Goal: Task Accomplishment & Management: Complete application form

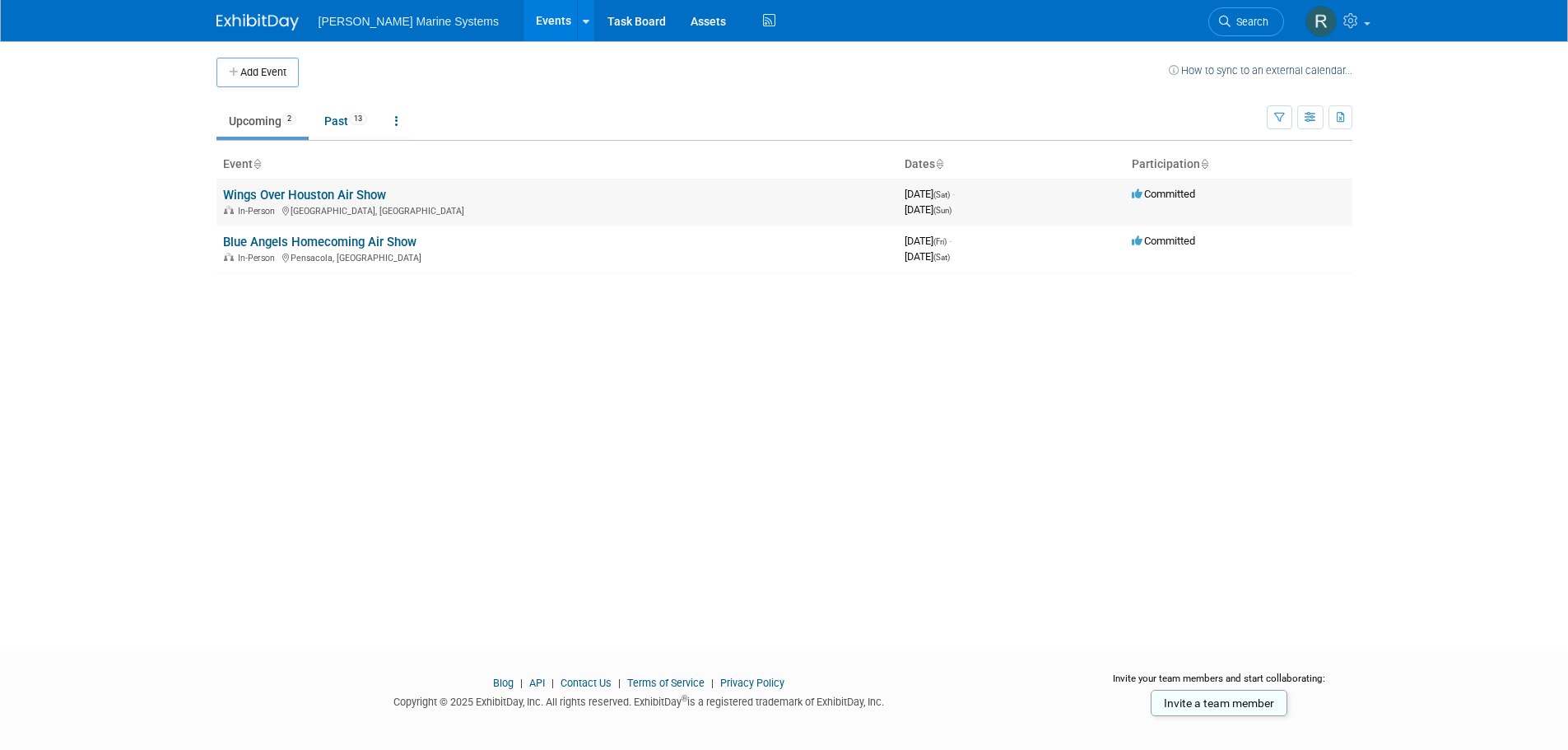
click at [337, 202] on link "Wings Over Houston Air Show" at bounding box center [305, 194] width 163 height 15
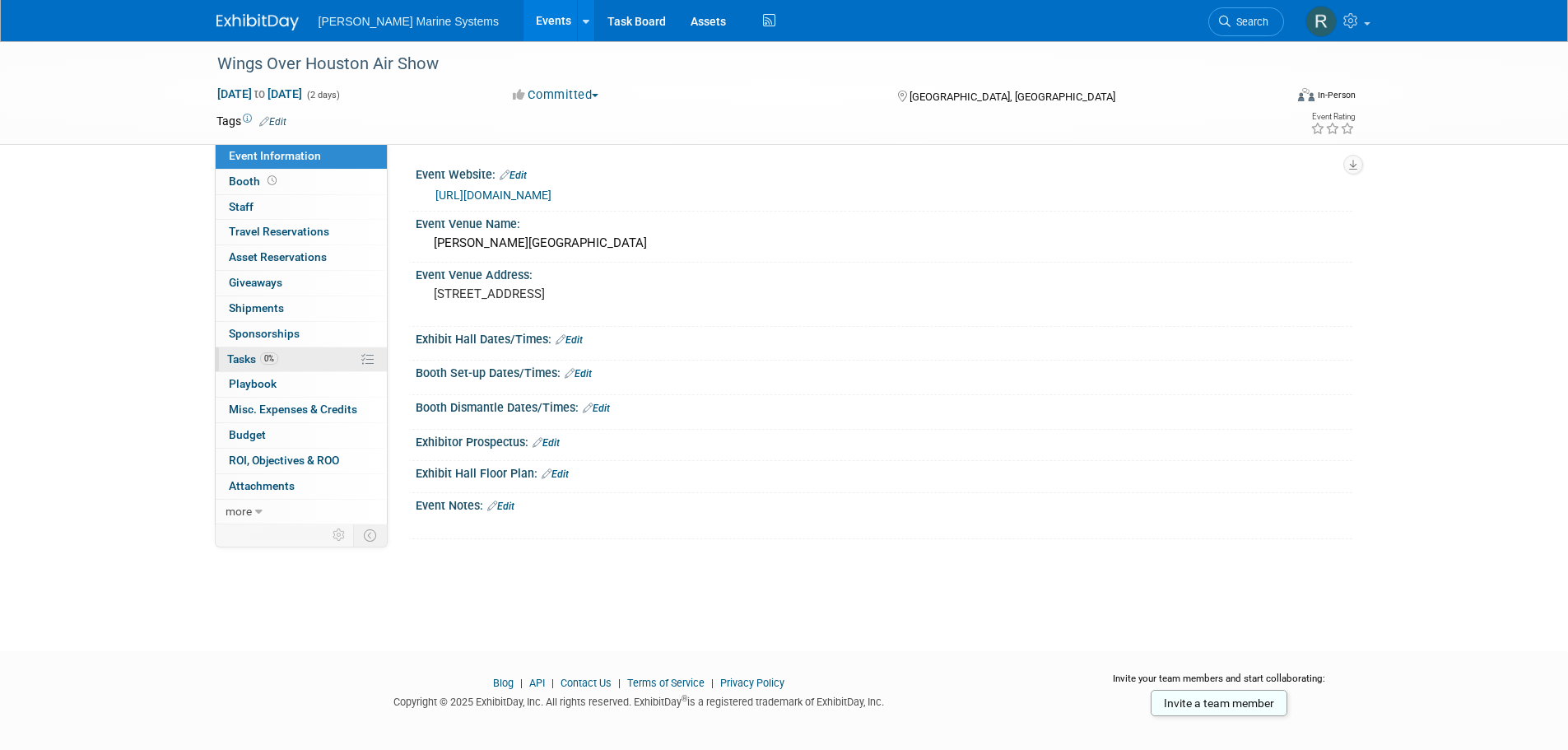
click at [326, 366] on link "0% Tasks 0%" at bounding box center [302, 360] width 171 height 25
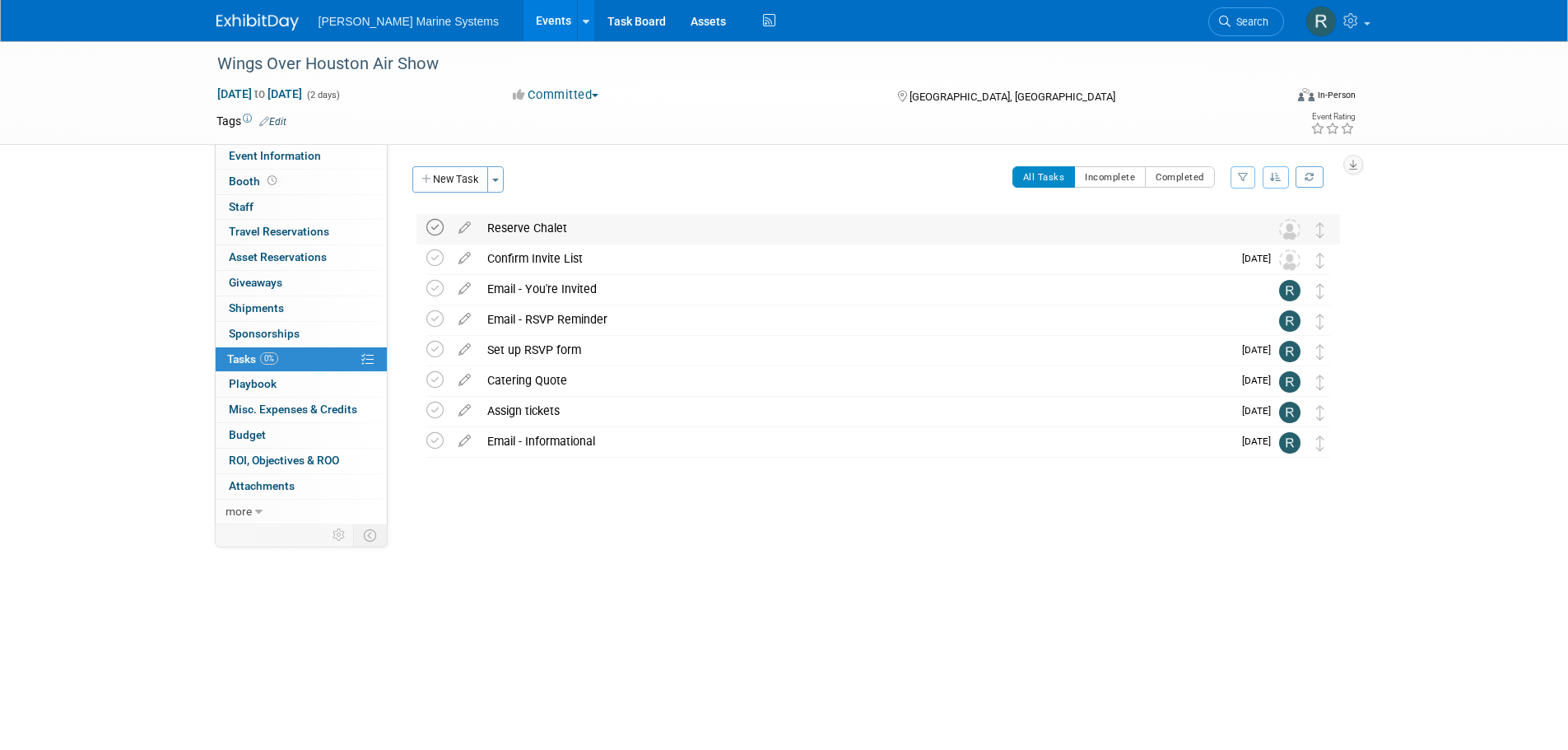
click at [439, 224] on icon at bounding box center [434, 227] width 17 height 17
click at [524, 18] on link "Events" at bounding box center [554, 20] width 60 height 41
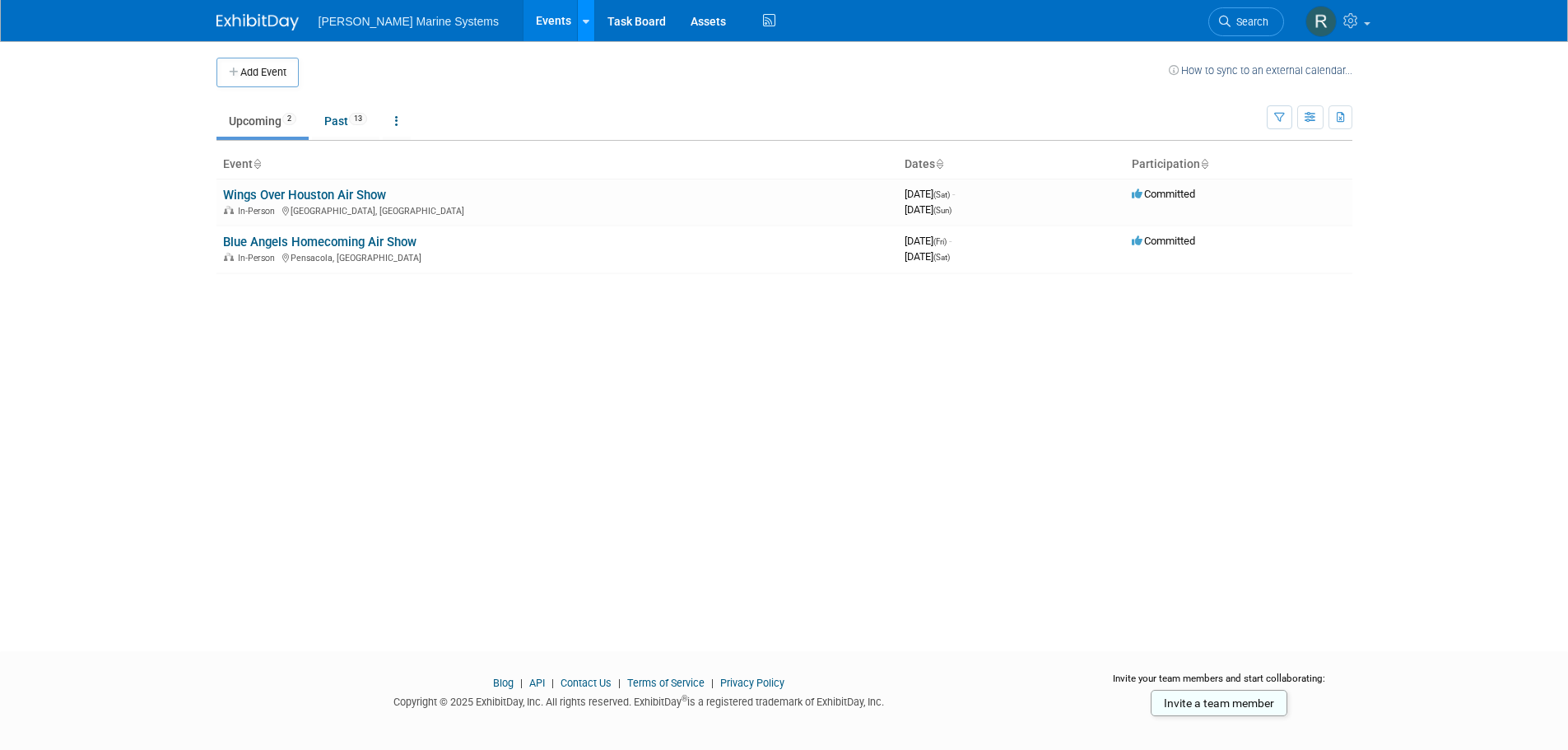
click at [582, 20] on icon at bounding box center [585, 22] width 7 height 11
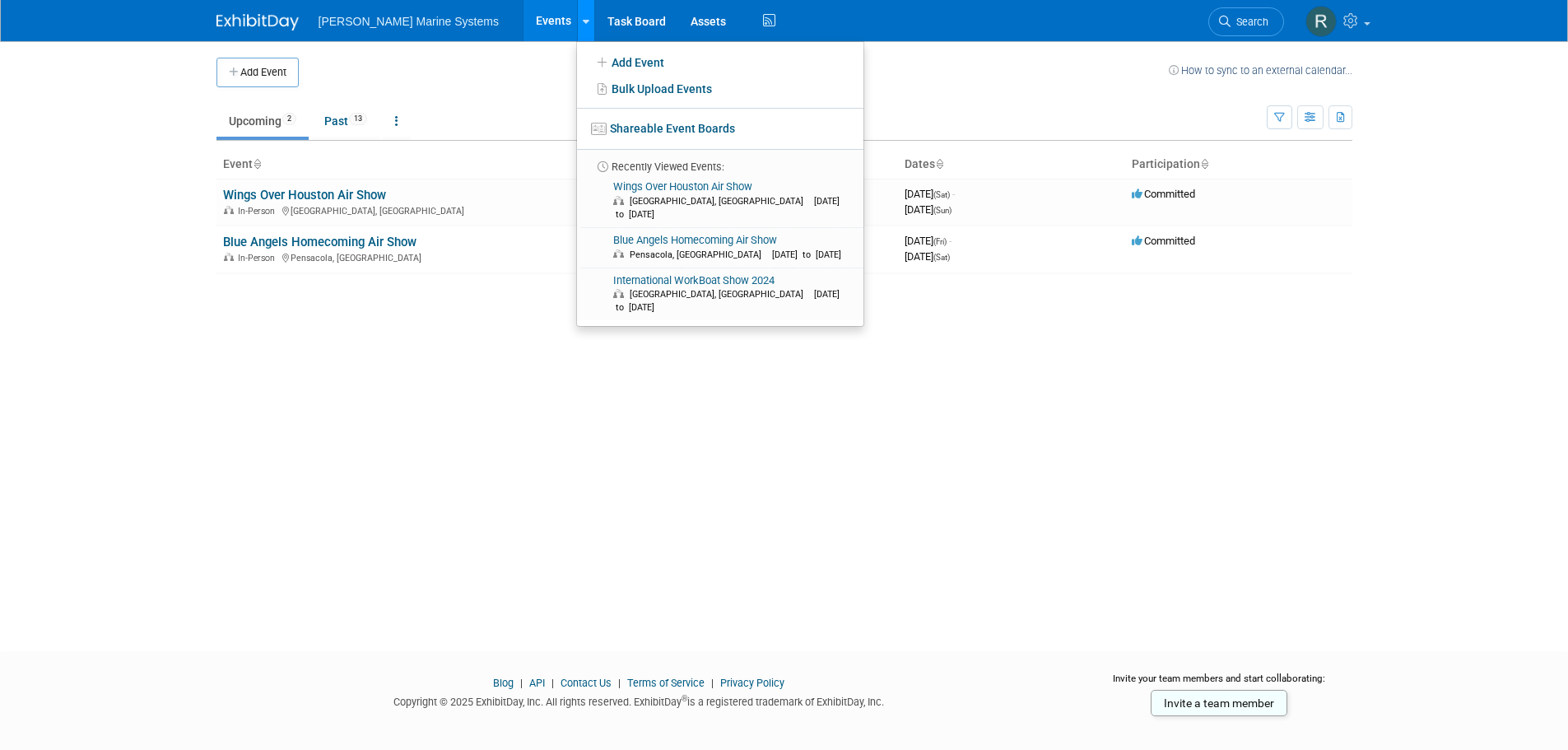
click at [582, 20] on icon at bounding box center [585, 22] width 7 height 11
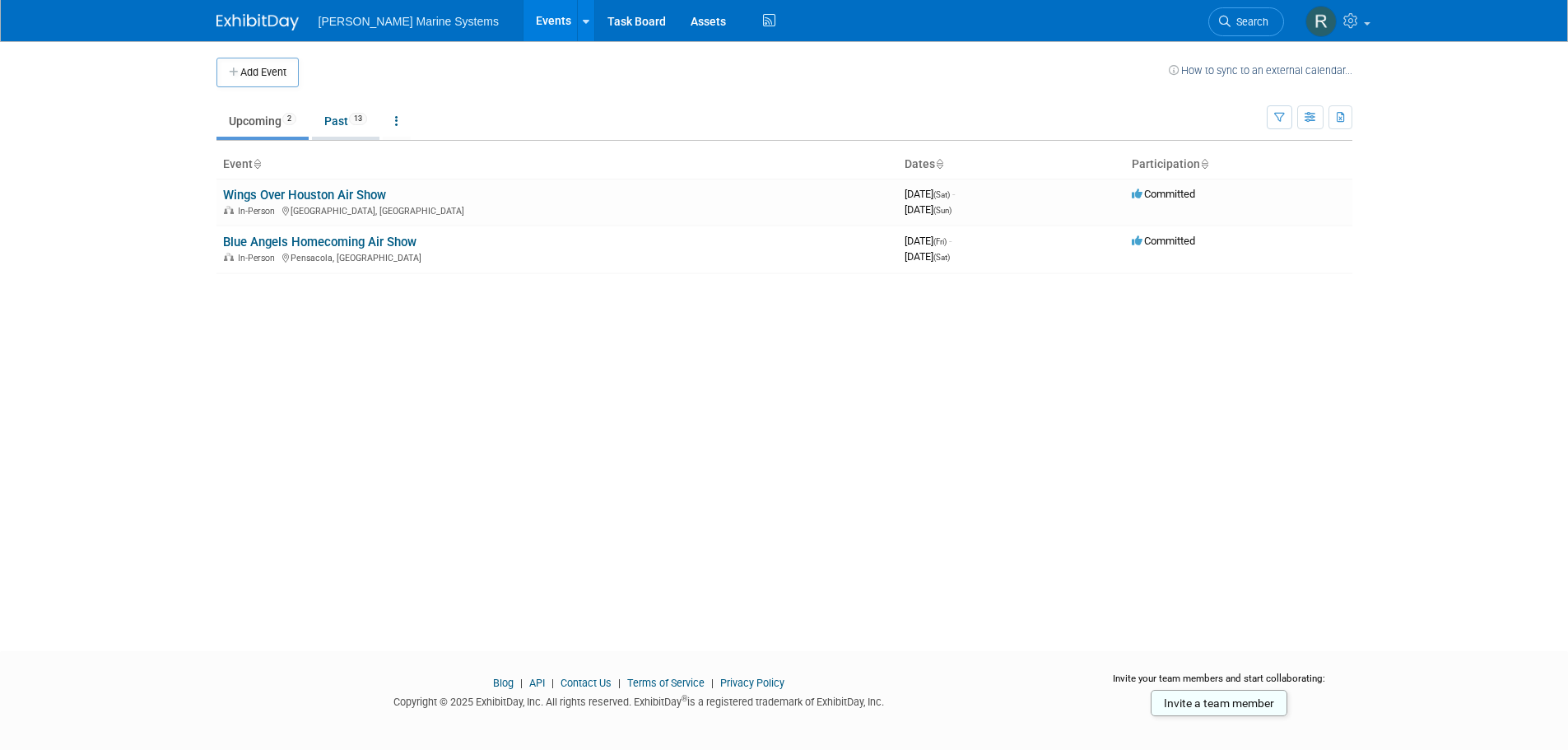
click at [357, 107] on link "Past 13" at bounding box center [345, 121] width 68 height 31
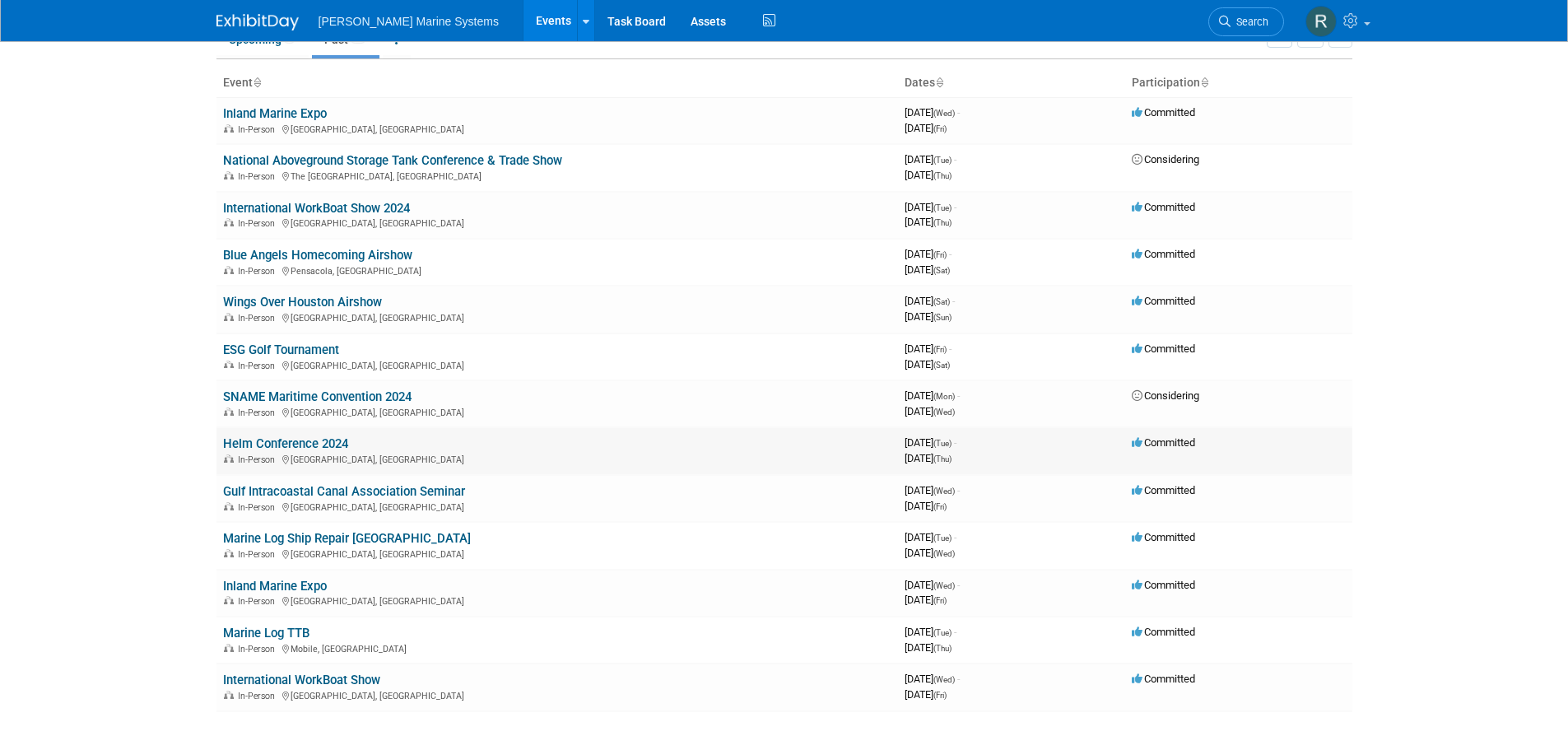
scroll to position [83, 0]
click at [322, 449] on link "Helm Conference 2024" at bounding box center [286, 442] width 125 height 15
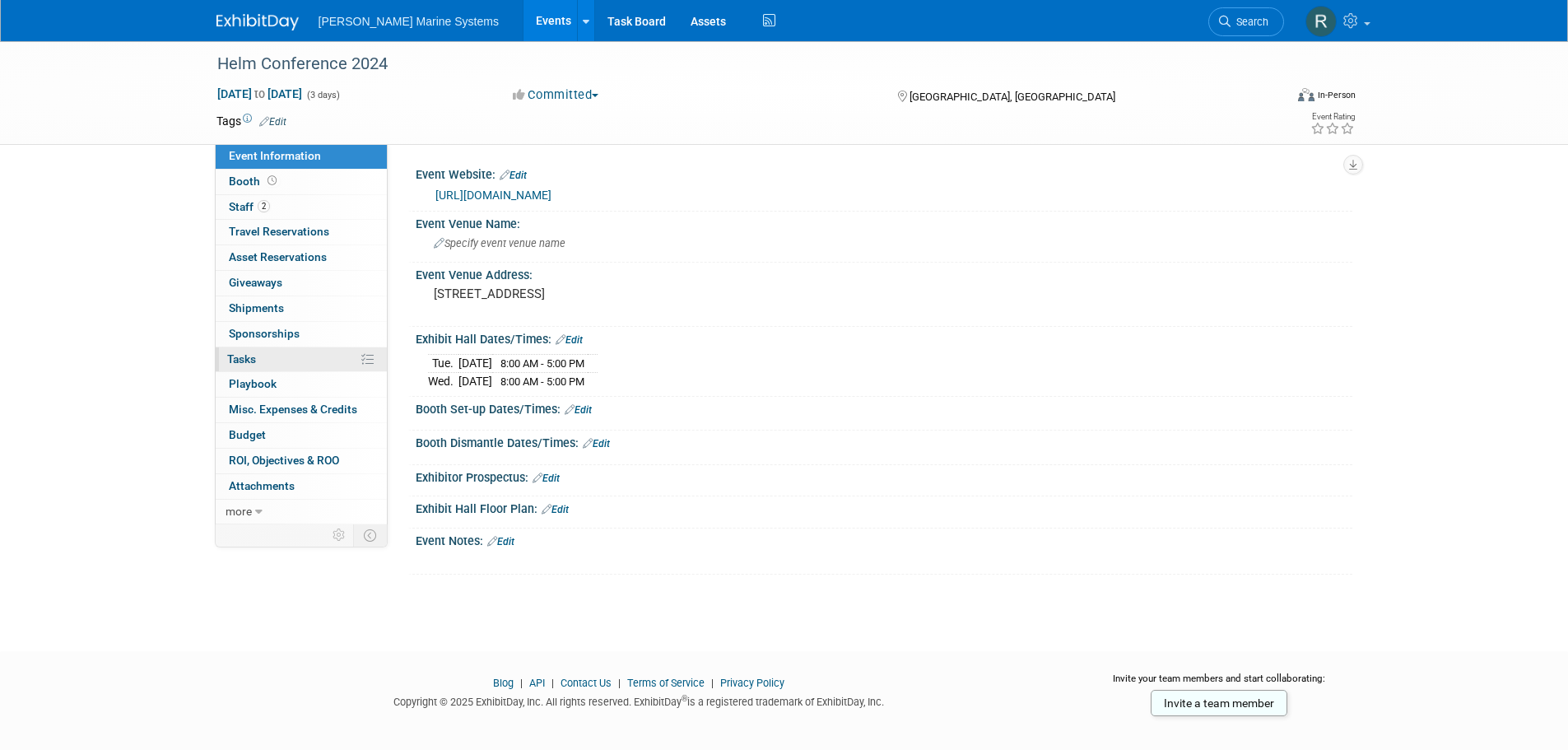
click at [288, 357] on link "0% Tasks 0%" at bounding box center [302, 360] width 171 height 25
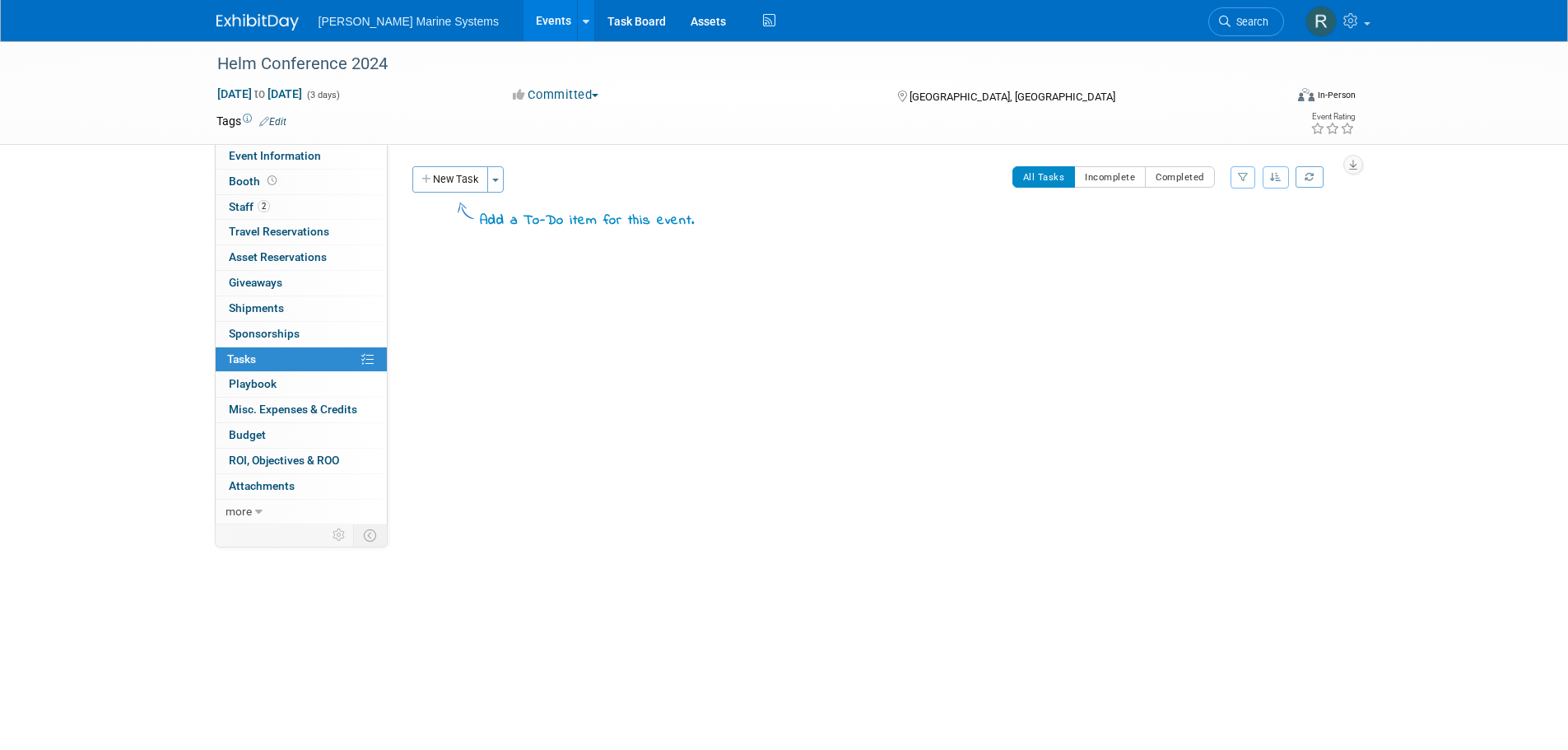
click at [524, 18] on link "Events" at bounding box center [554, 20] width 60 height 41
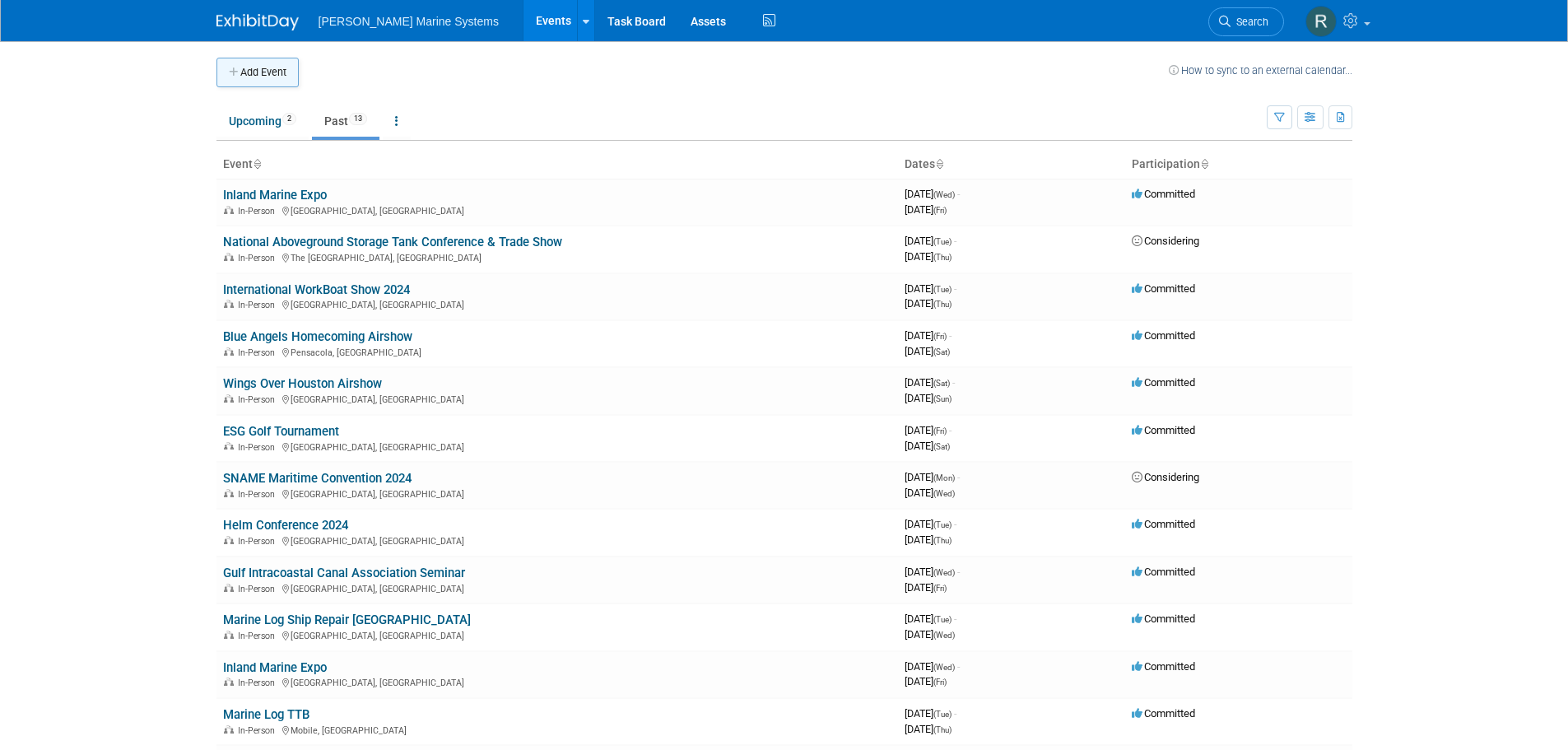
click at [277, 68] on button "Add Event" at bounding box center [257, 73] width 83 height 30
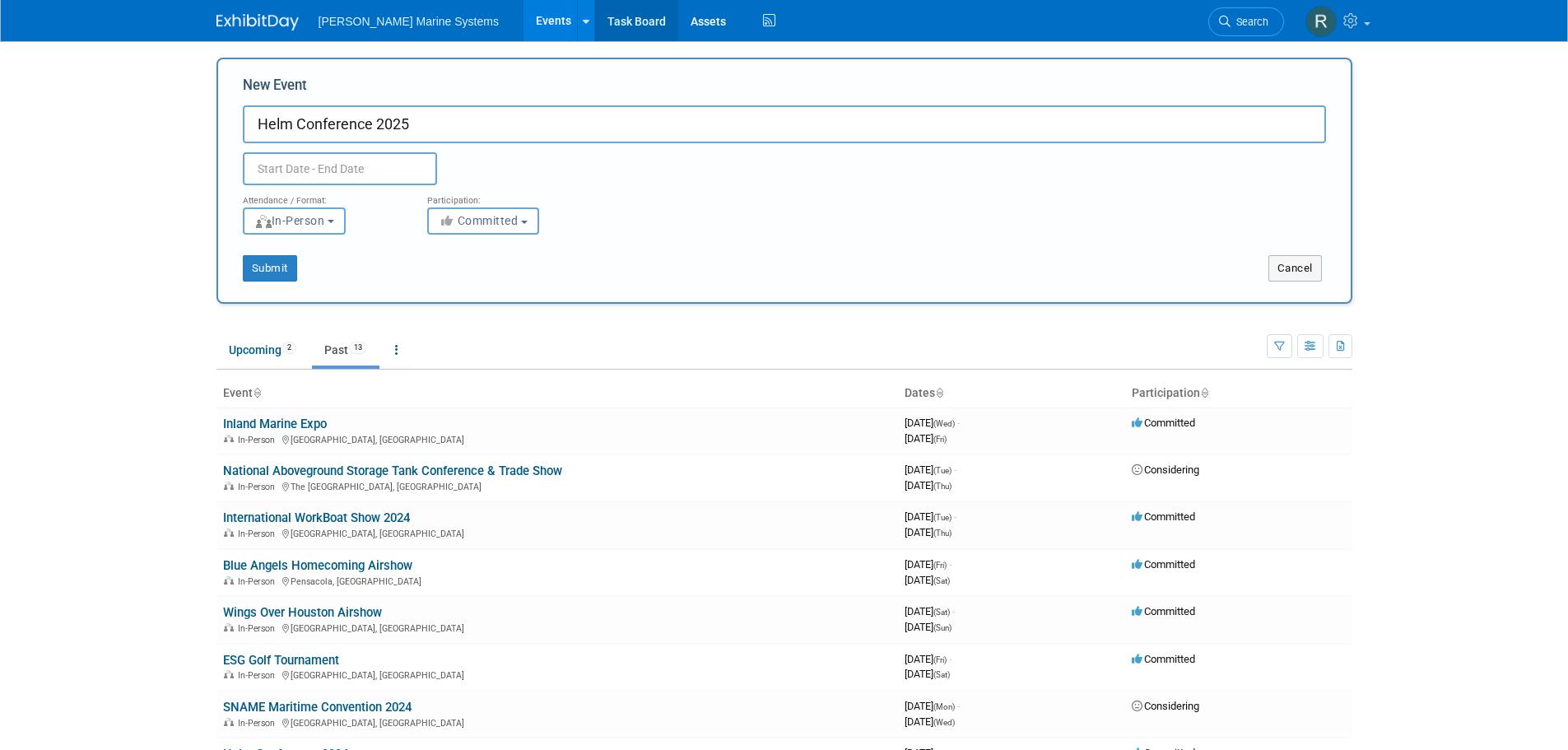
type input "Helm Conference 2025"
click at [307, 167] on input "text" at bounding box center [339, 168] width 194 height 33
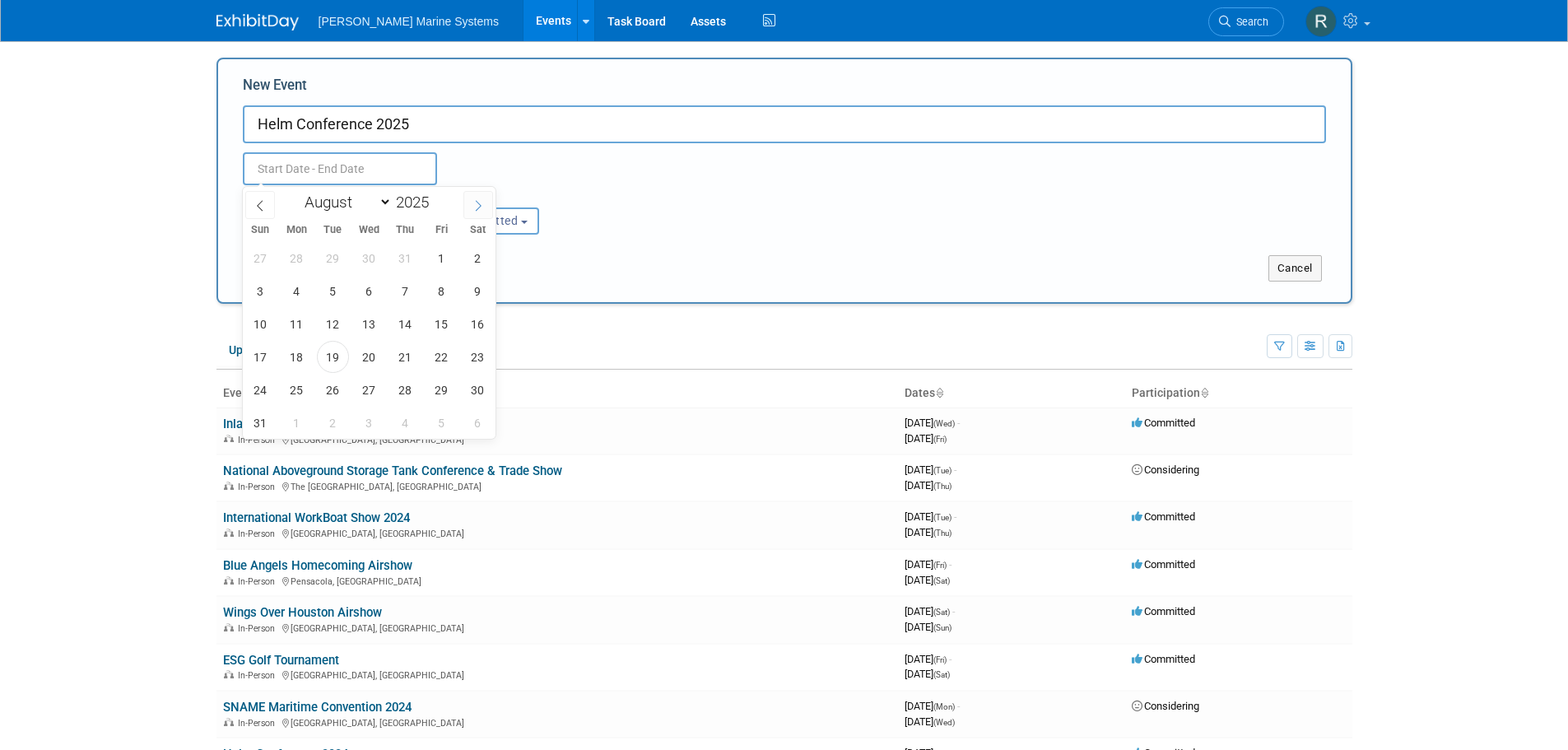
click at [486, 206] on span at bounding box center [478, 205] width 30 height 28
select select "8"
click at [332, 360] on span "23" at bounding box center [333, 357] width 32 height 32
click at [395, 355] on span "25" at bounding box center [405, 357] width 32 height 32
type input "Sep 23, 2025 to Sep 25, 2025"
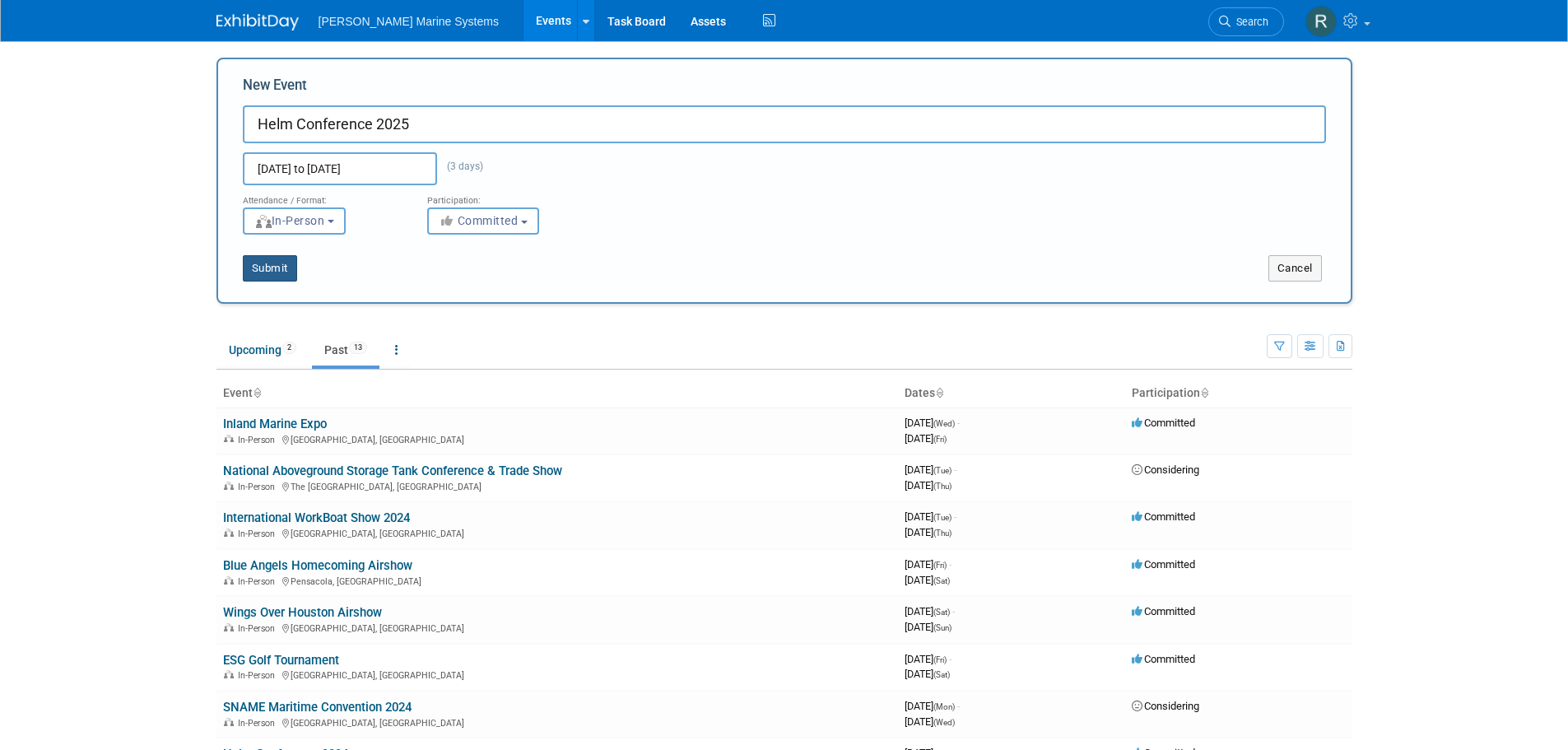
click at [282, 256] on button "Submit" at bounding box center [270, 268] width 55 height 26
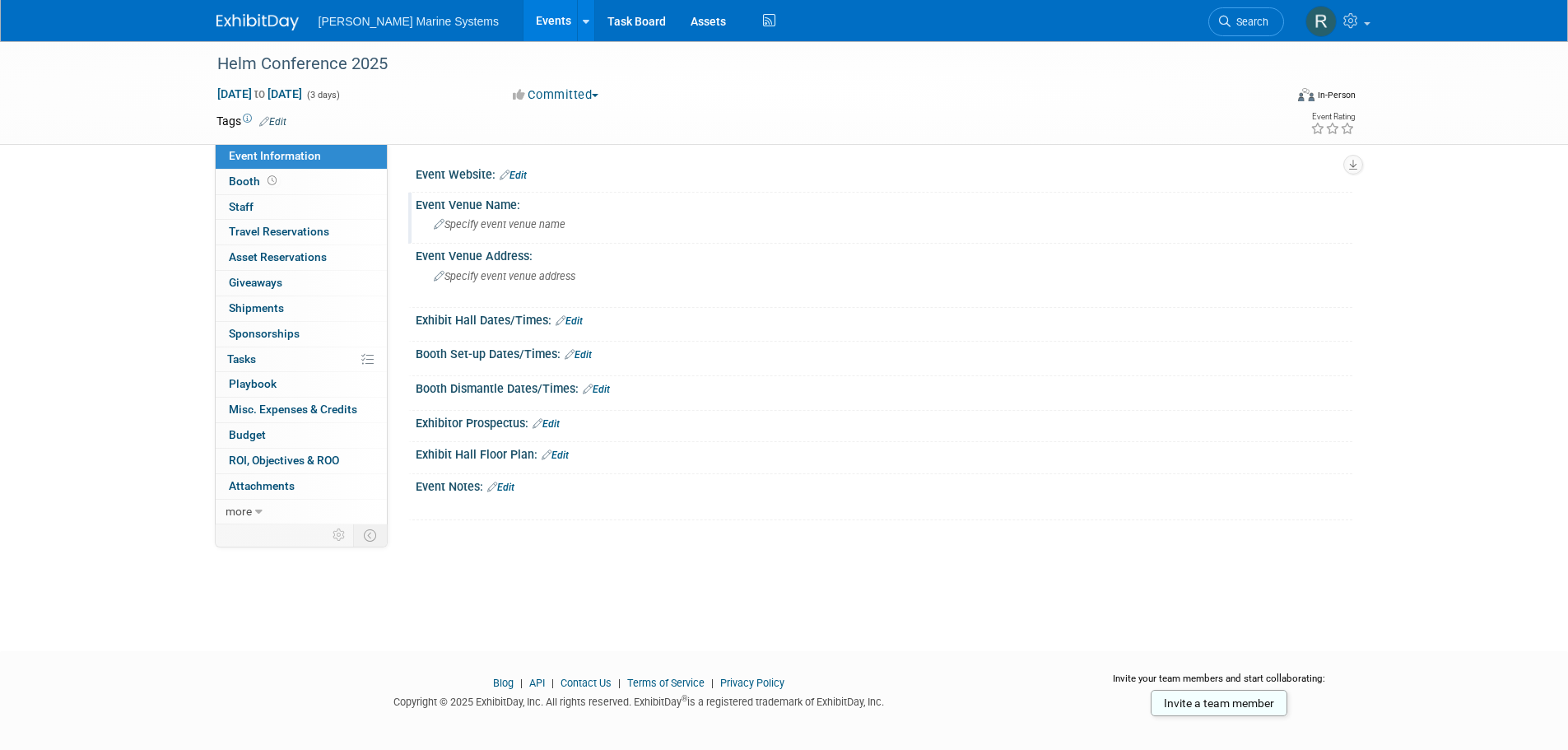
click at [479, 206] on div "Event Venue Name:" at bounding box center [883, 202] width 937 height 21
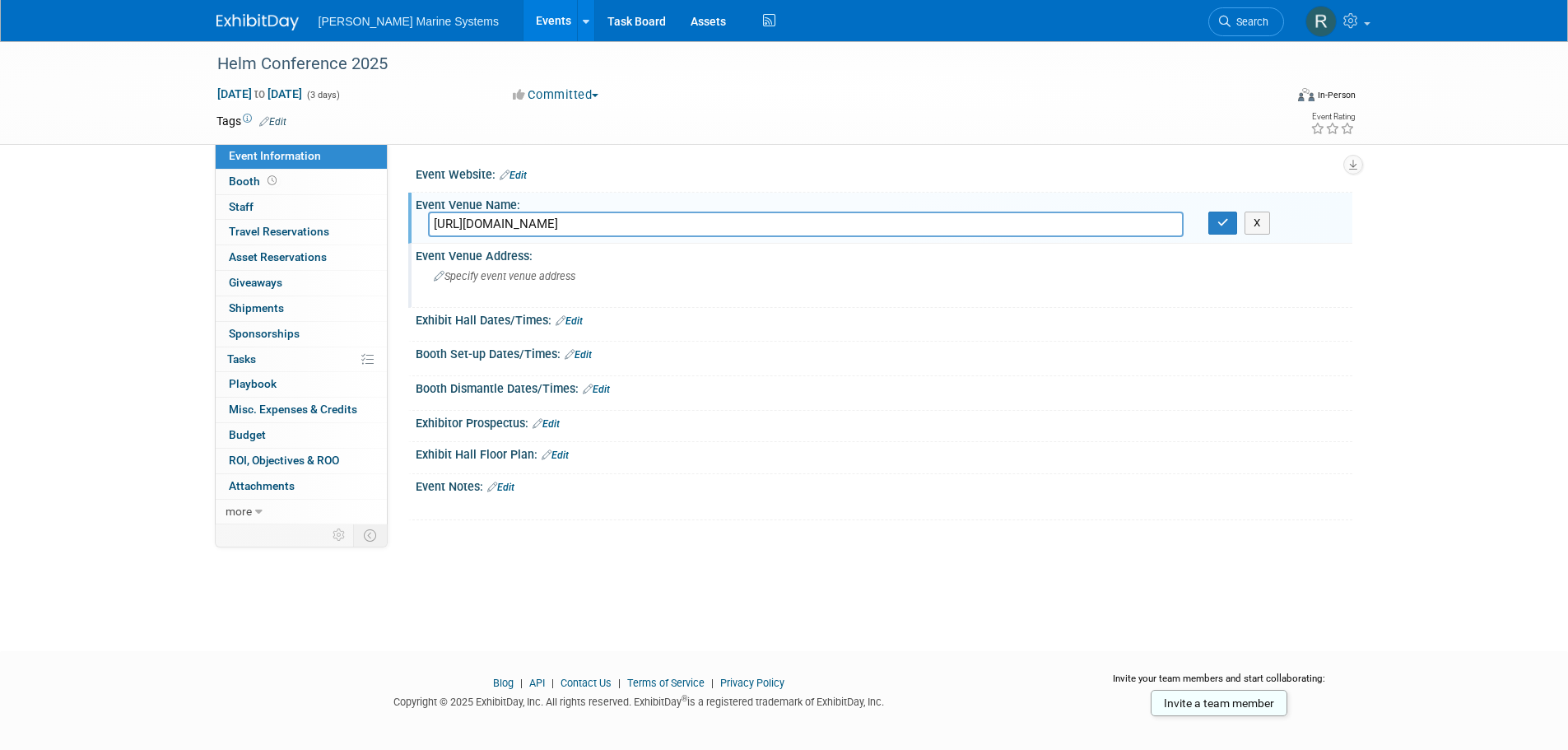
type input "https://www.helmoperations.com/conference"
click at [560, 276] on span "Specify event venue address" at bounding box center [505, 276] width 141 height 12
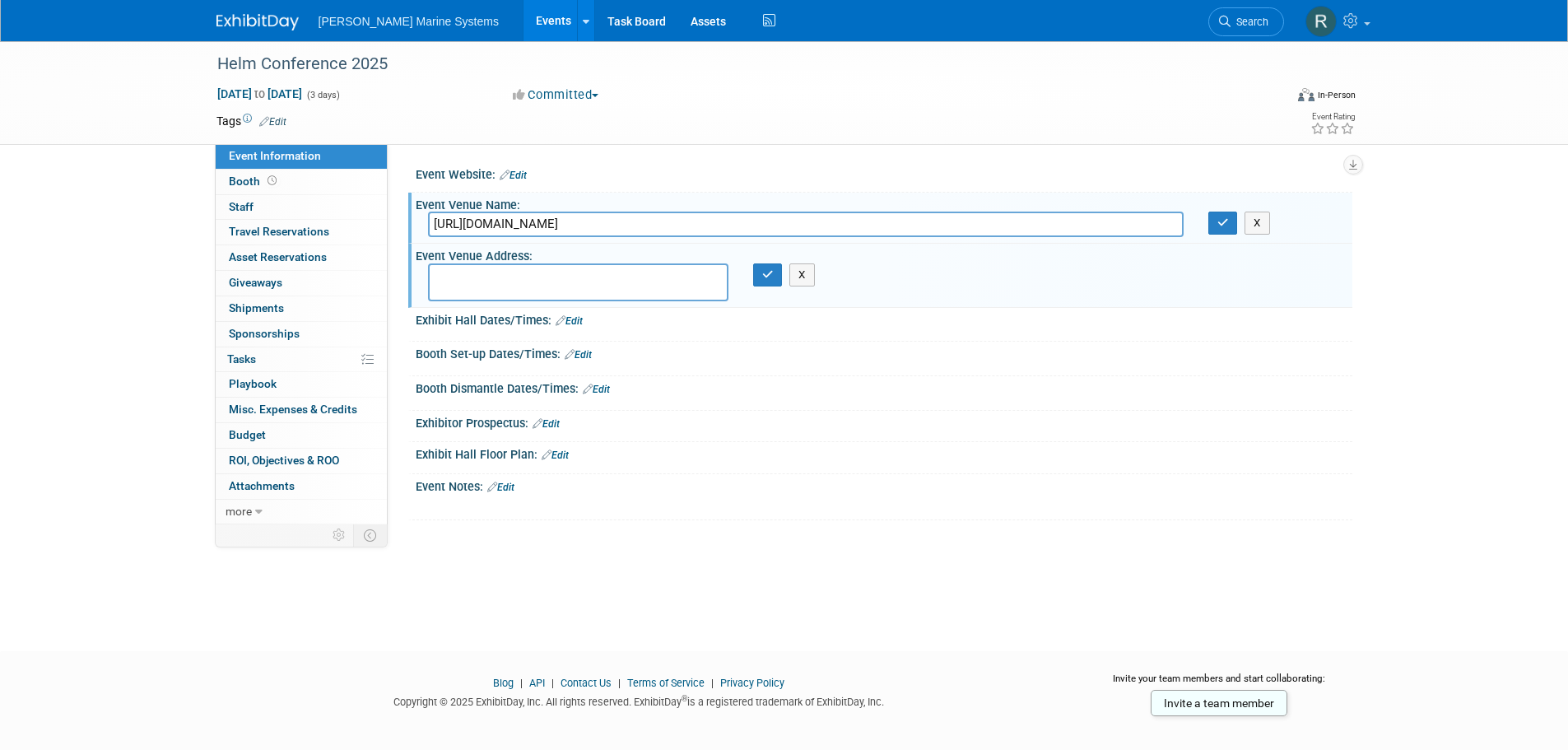
paste textarea "859 Convention Center Boulevard, New Orleans, Louisiana, USA, 70130"
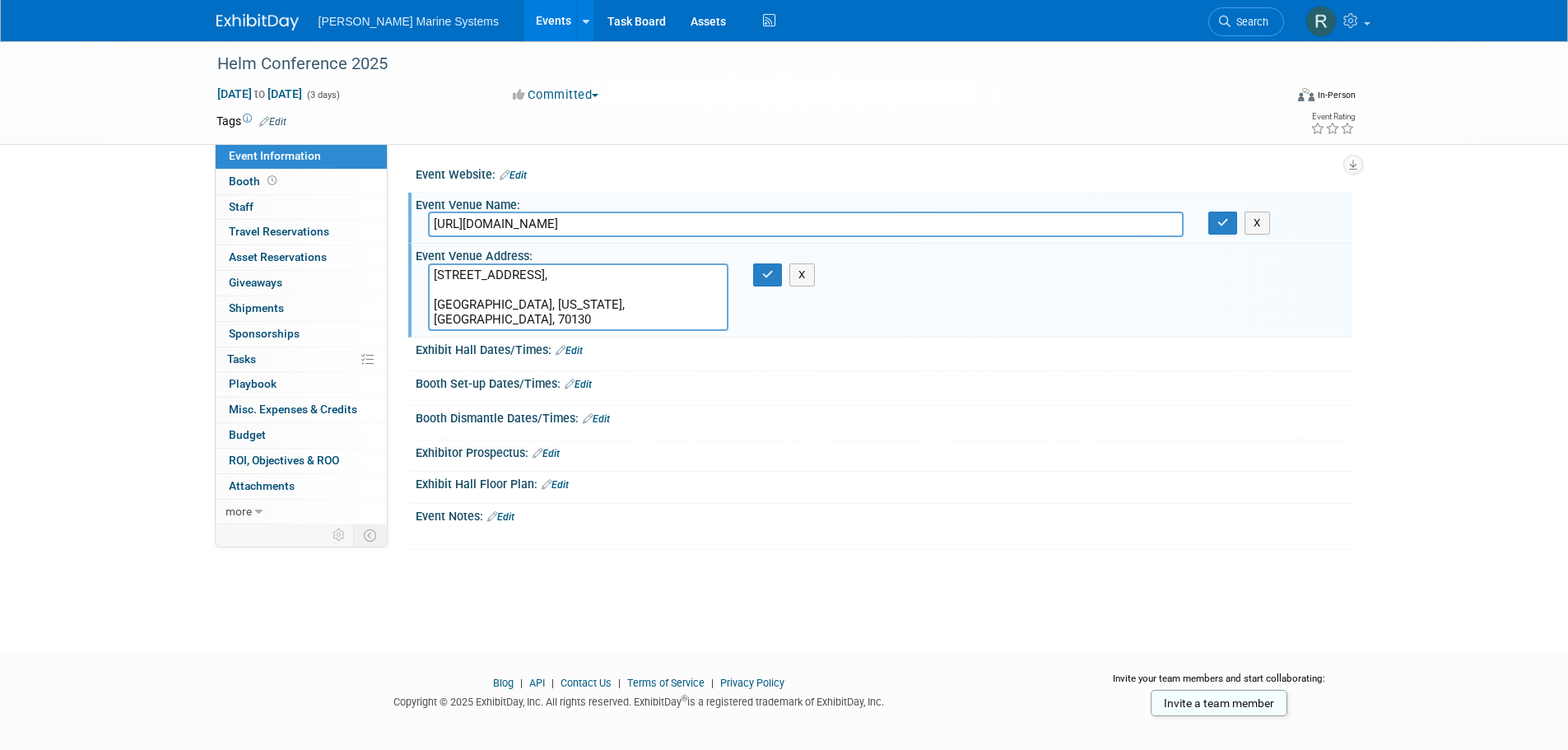
click at [435, 316] on textarea "859 Convention Center Boulevard, New Orleans, Louisiana, USA, 70130" at bounding box center [578, 298] width 301 height 68
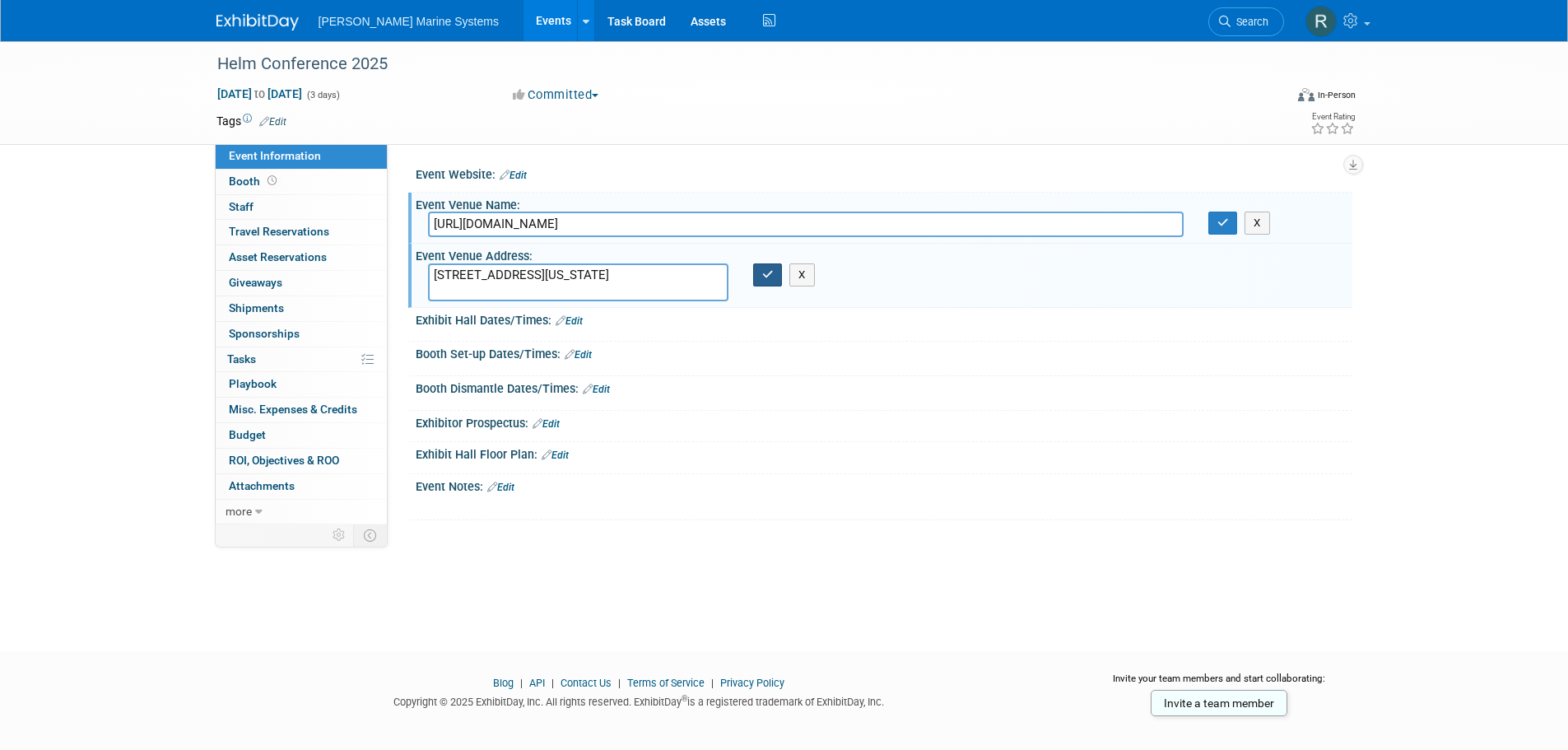
type textarea "859 Convention Center Boulevard, New Orleans, Louisiana, USA, 70130"
click at [772, 276] on icon "button" at bounding box center [768, 274] width 12 height 11
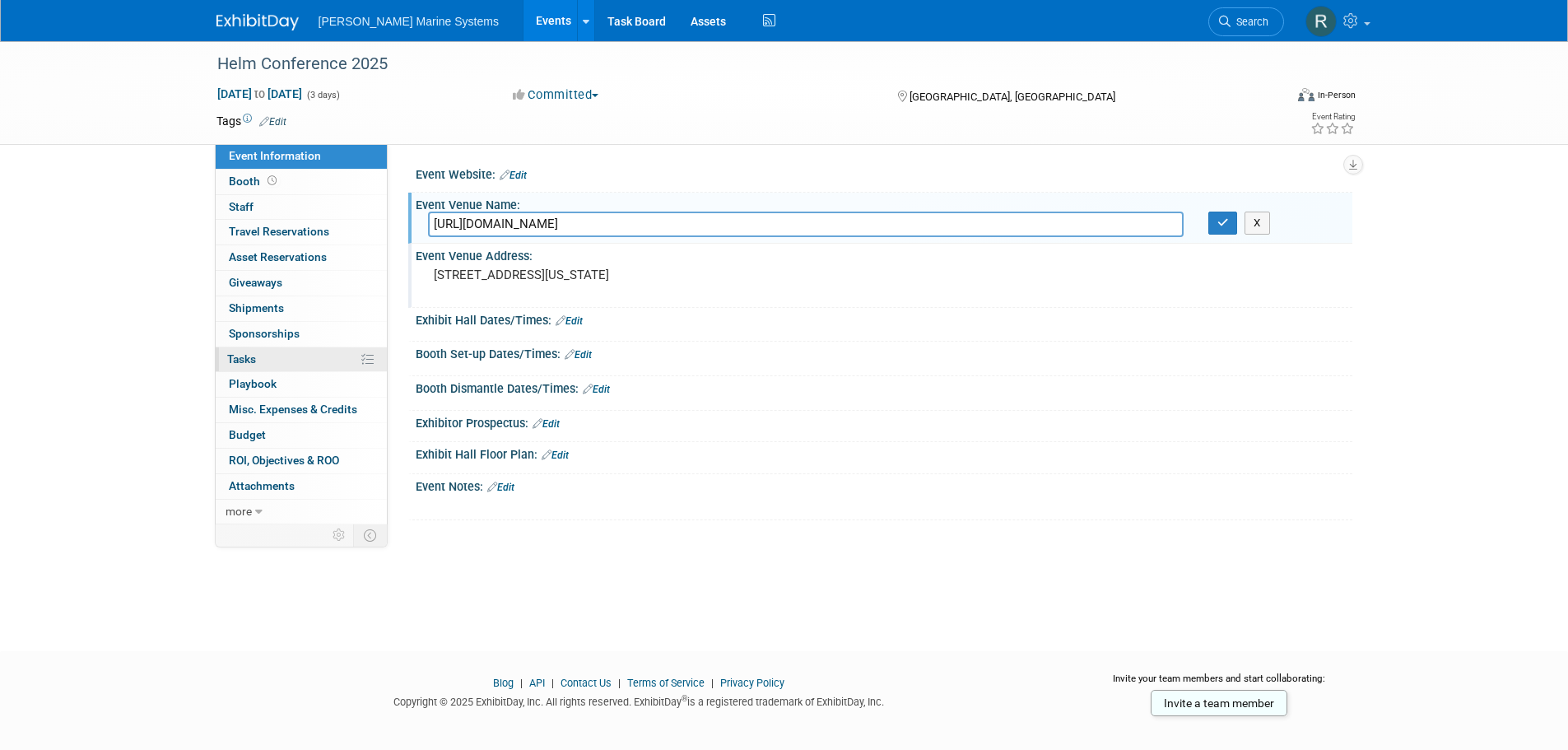
click at [288, 359] on link "0% Tasks 0%" at bounding box center [302, 360] width 171 height 25
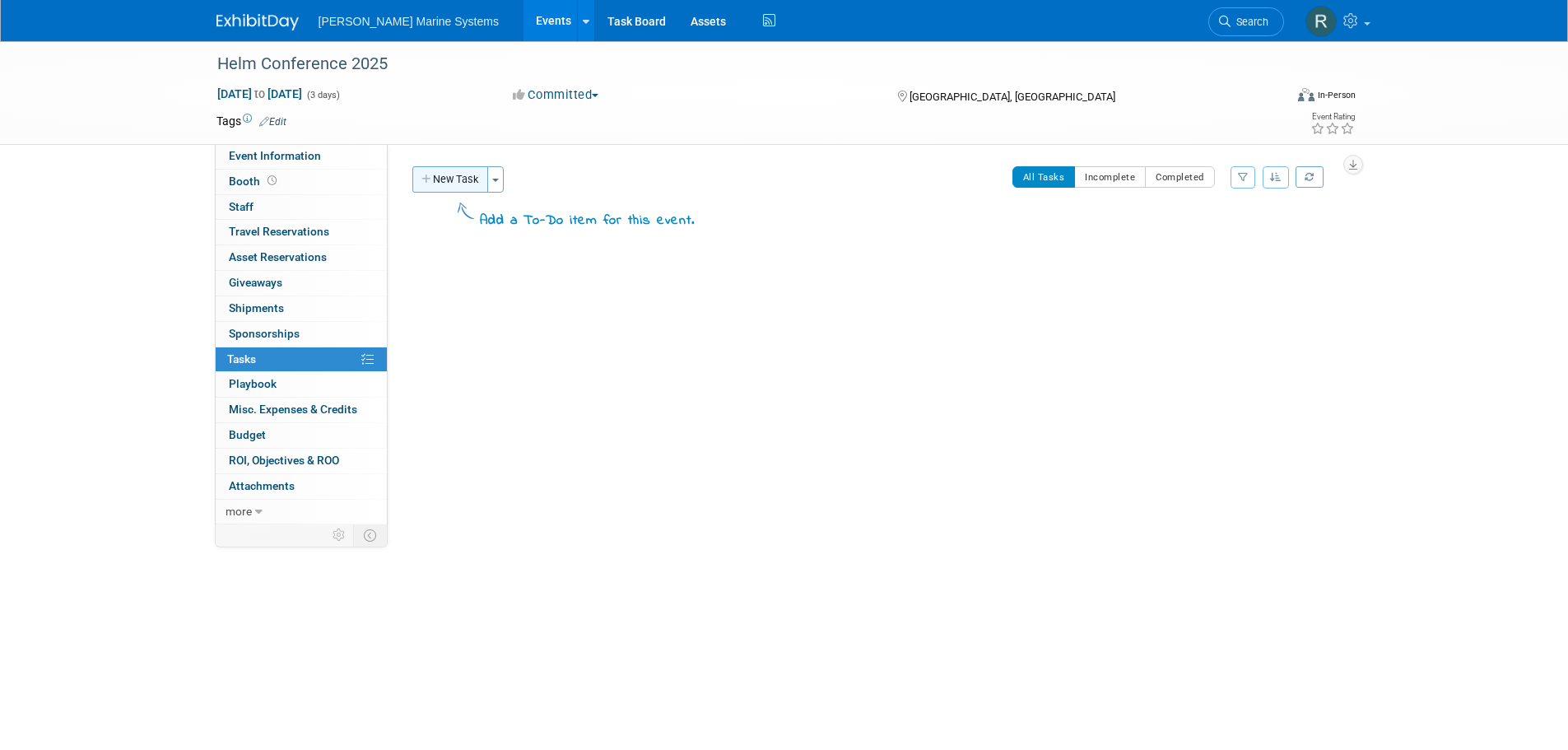
click at [432, 184] on icon "button" at bounding box center [427, 179] width 12 height 11
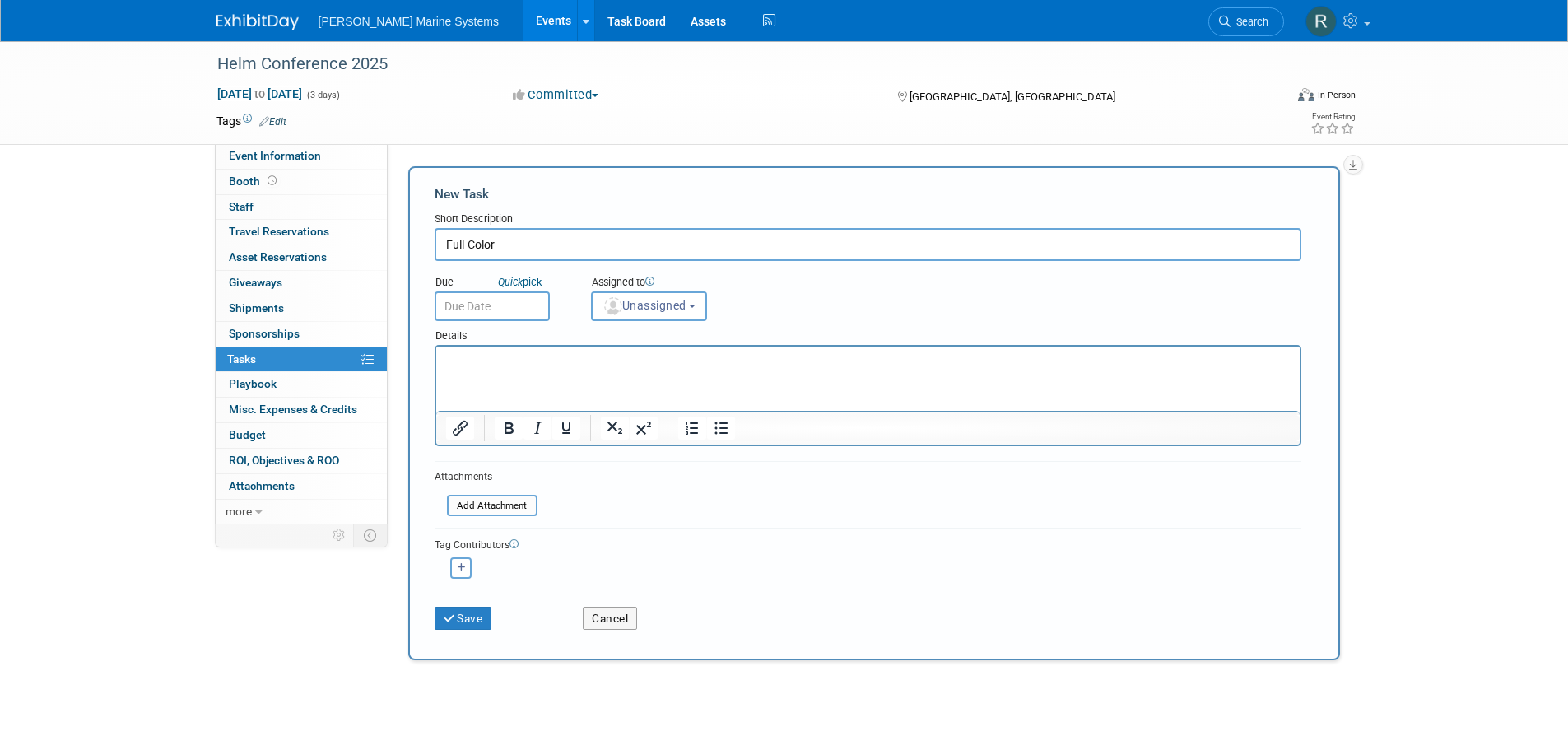
click at [567, 213] on div "Short Description" at bounding box center [867, 219] width 866 height 17
click at [539, 254] on input "Full Color" at bounding box center [867, 244] width 866 height 33
type input "Full Color Program"
click at [463, 311] on body "Bergan Marine Systems Events Add Event Bulk Upload Events Shareable Event Board…" at bounding box center [784, 375] width 1568 height 750
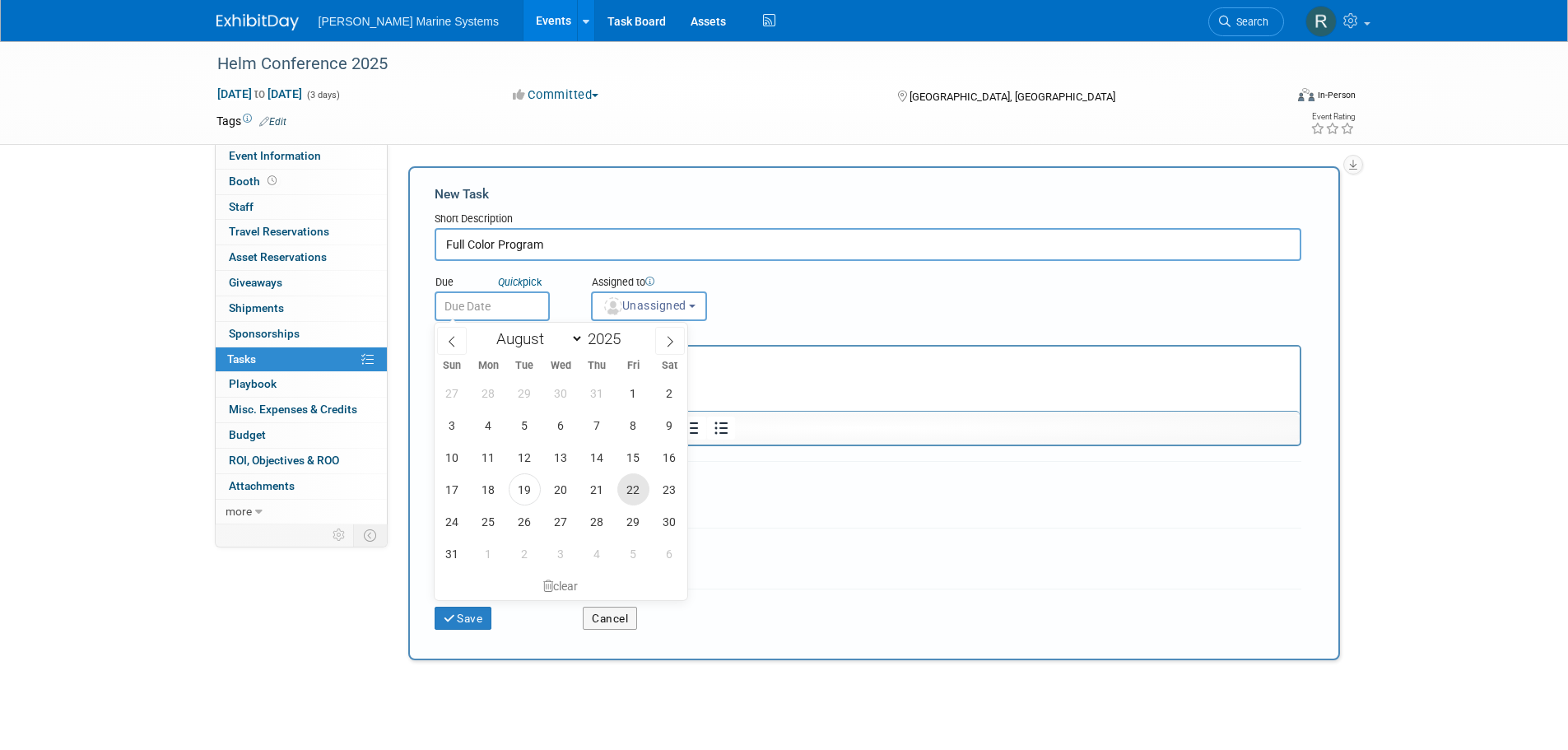
click at [623, 497] on span "22" at bounding box center [633, 489] width 32 height 32
type input "Aug 22, 2025"
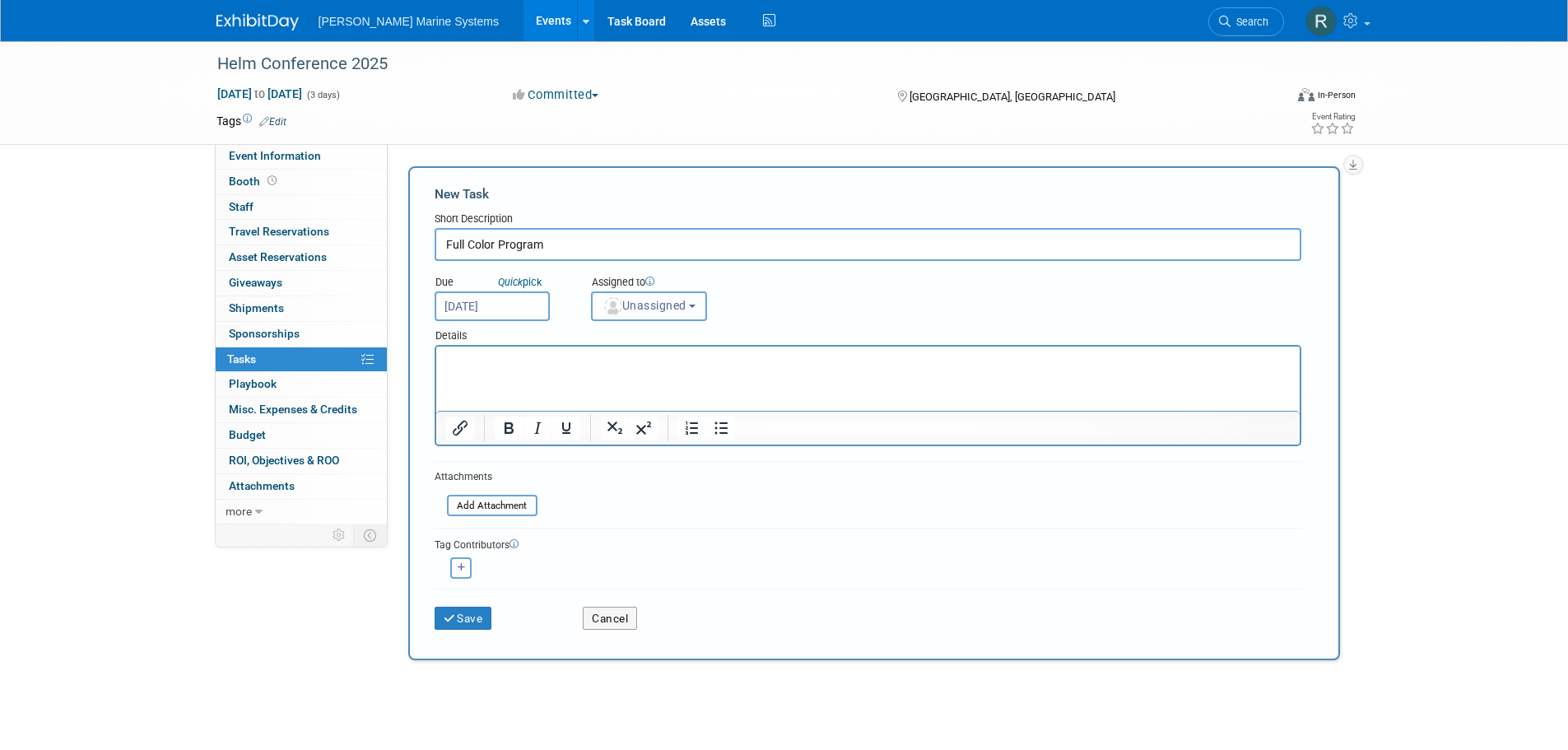
click at [639, 321] on button "Unassigned" at bounding box center [649, 307] width 116 height 30
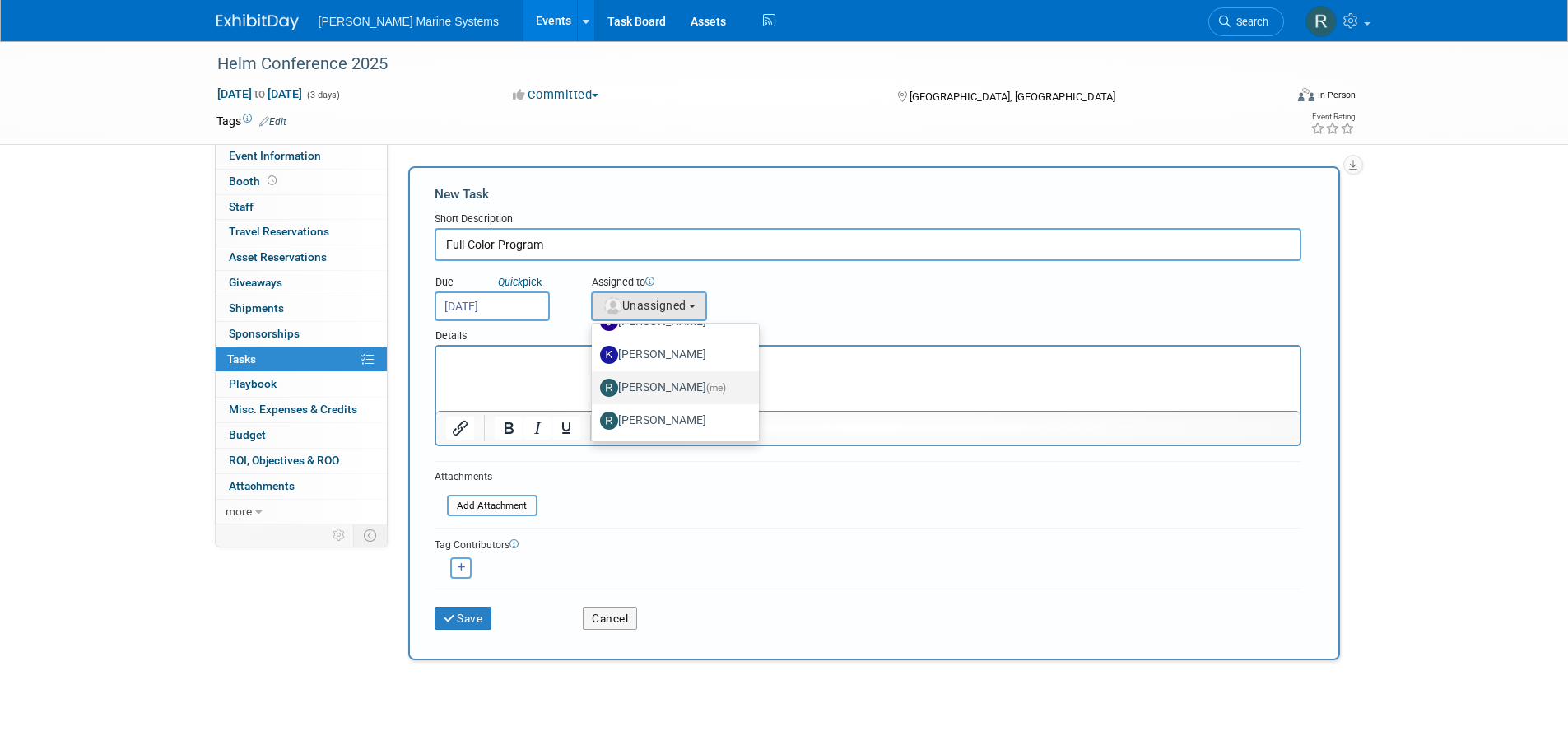
click at [701, 391] on label "Rachel Howard (me)" at bounding box center [671, 387] width 142 height 26
click at [594, 391] on input "Rachel Howard (me)" at bounding box center [588, 385] width 11 height 11
select select "85805cce-997a-45c7-9c6a-30177a31b1e3"
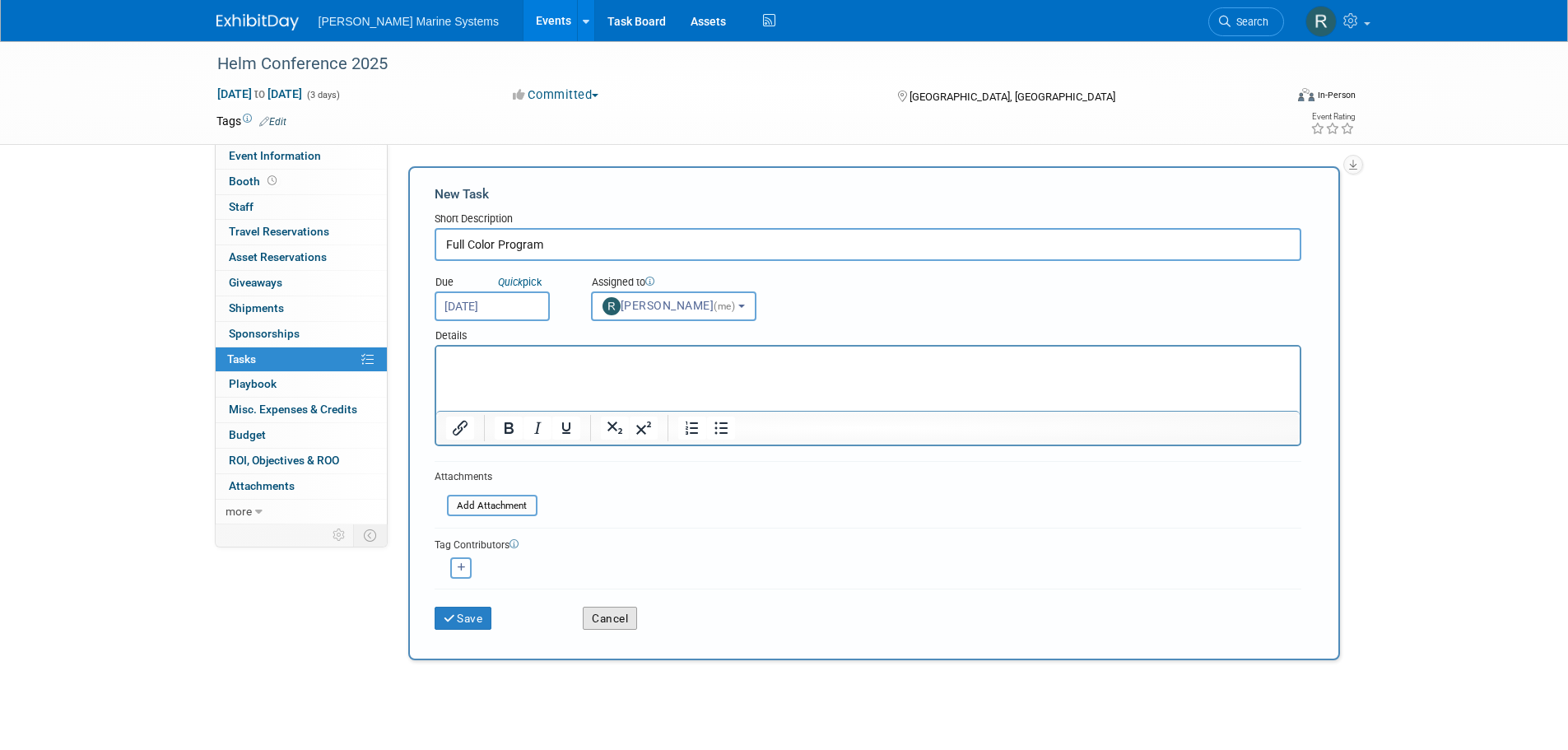
click at [596, 625] on button "Cancel" at bounding box center [609, 618] width 55 height 23
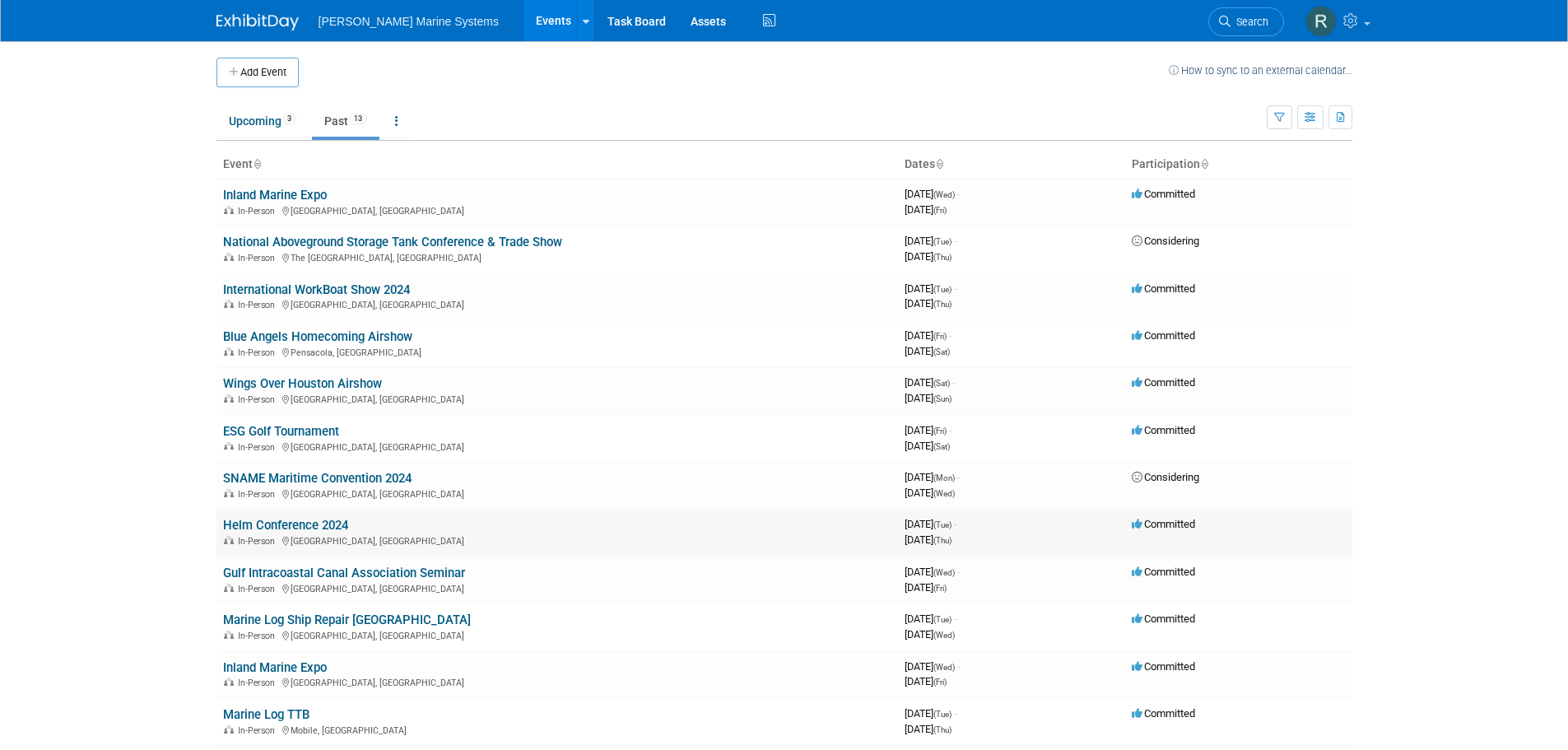
click at [278, 525] on link "Helm Conference 2024" at bounding box center [286, 525] width 125 height 15
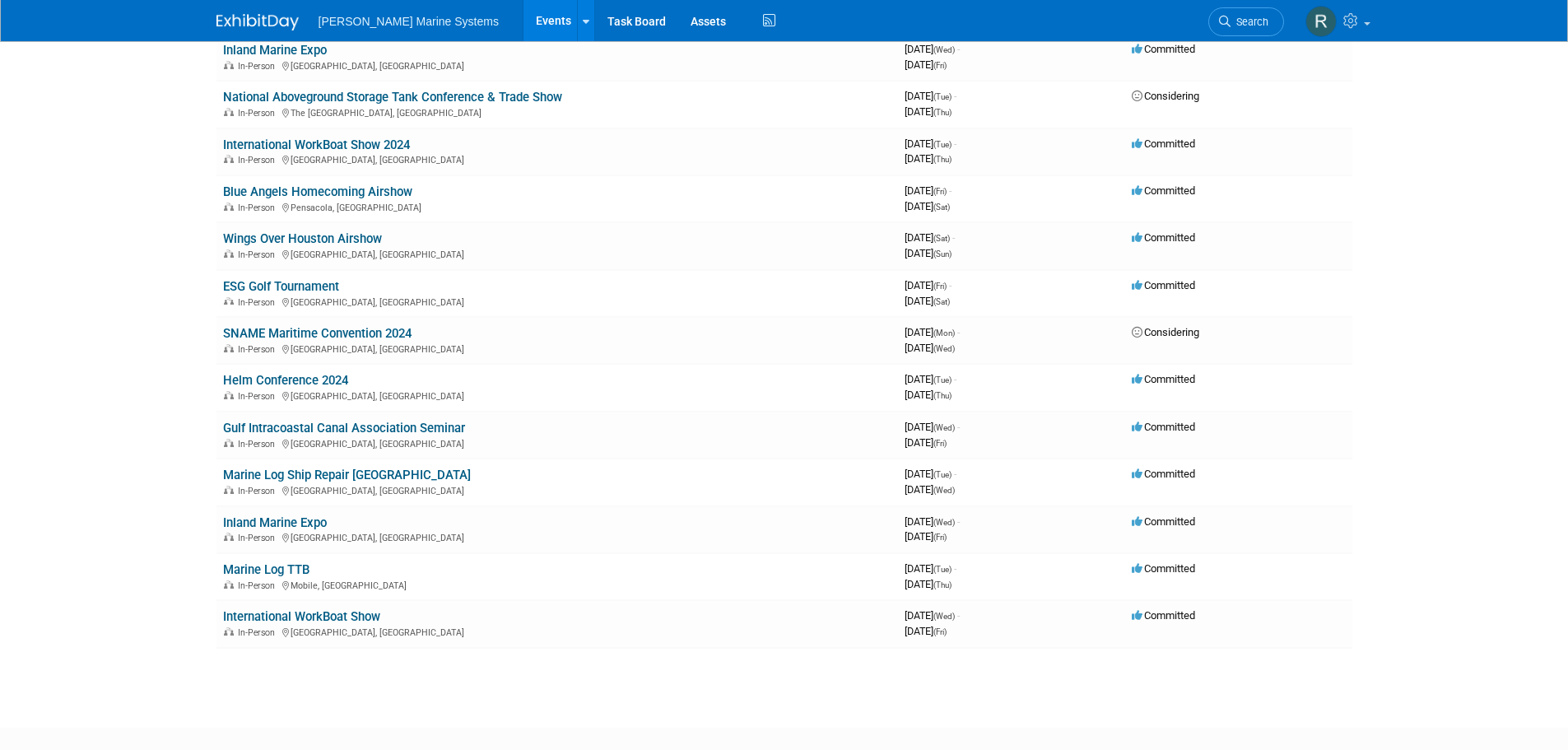
scroll to position [164, 0]
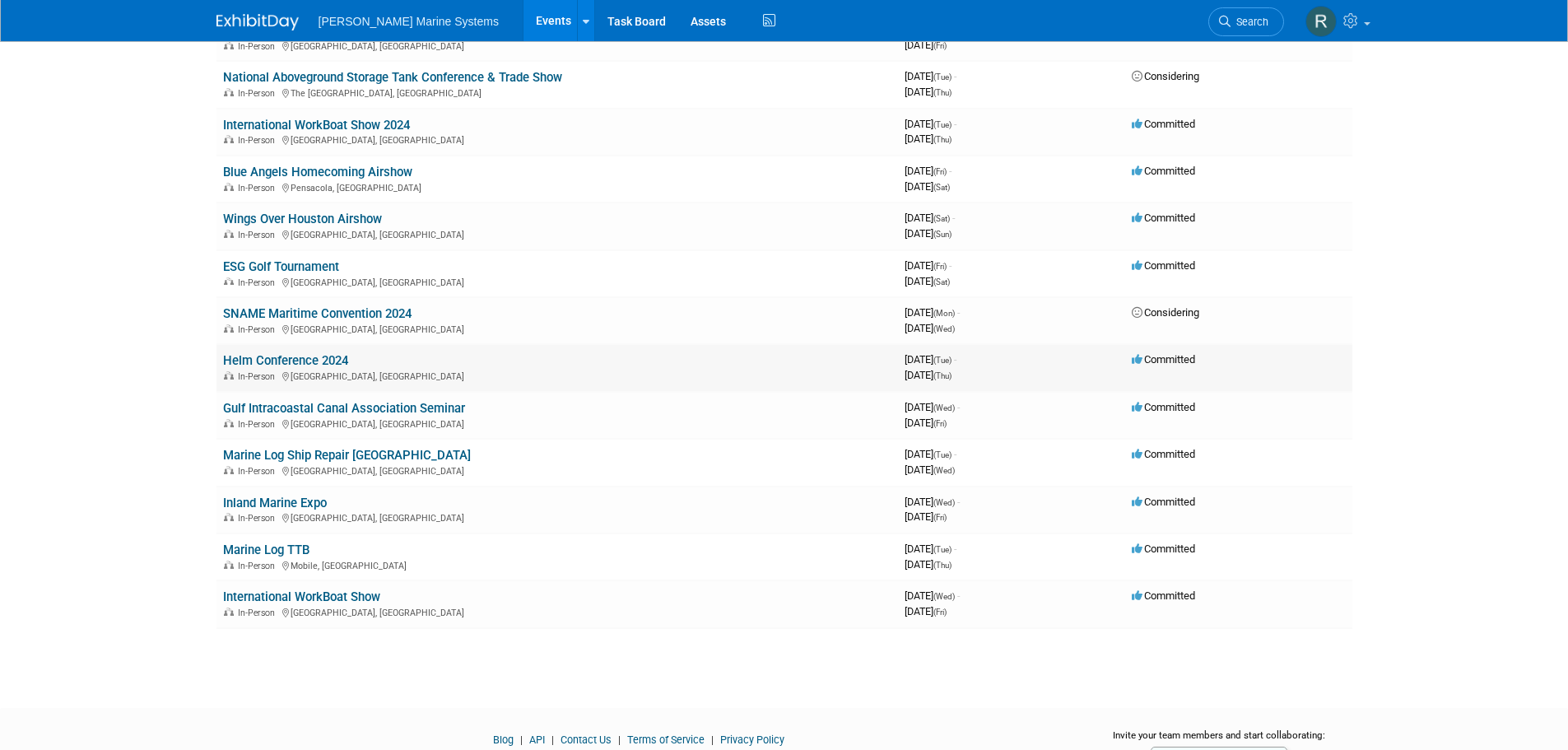
click at [293, 364] on link "Helm Conference 2024" at bounding box center [286, 361] width 125 height 15
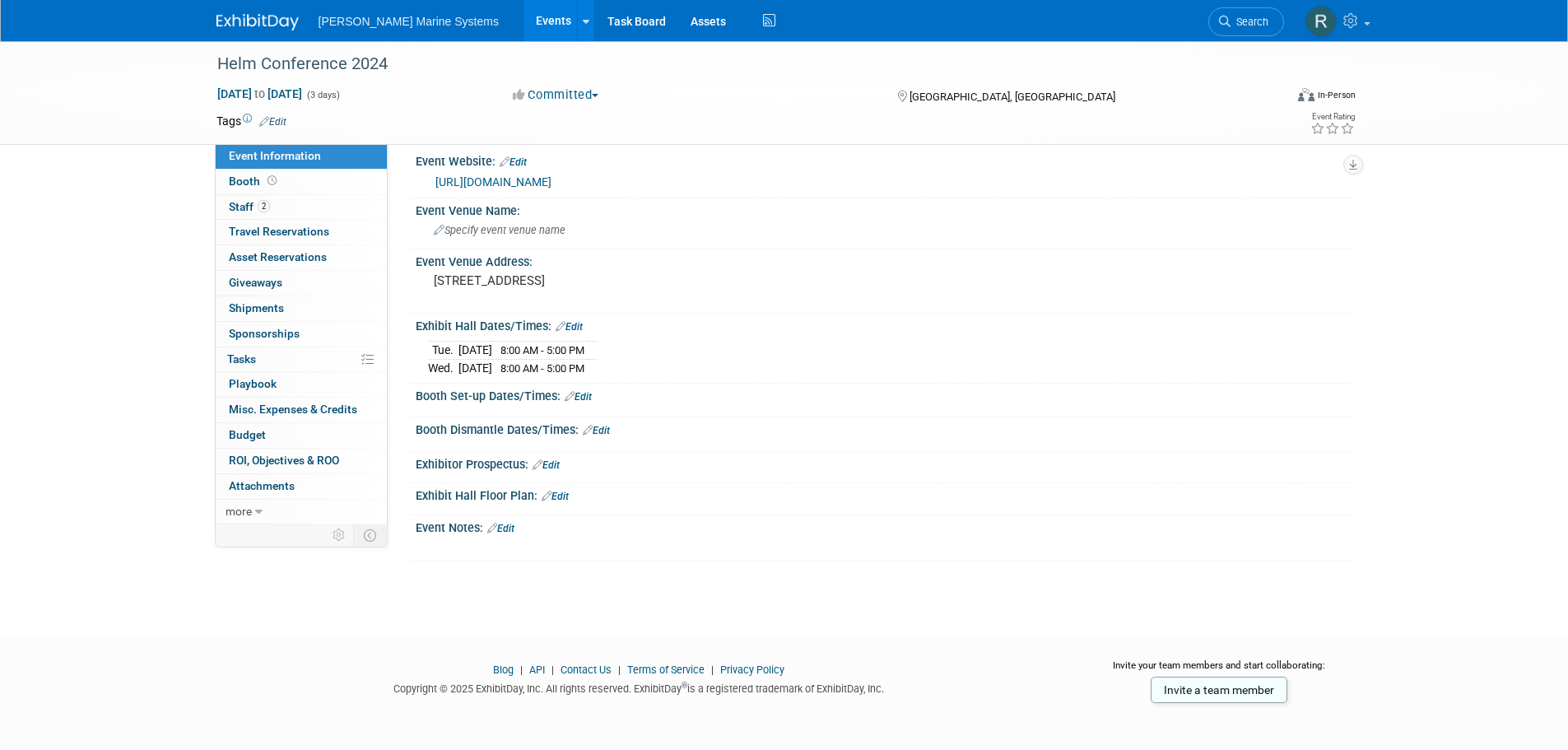
scroll to position [17, 0]
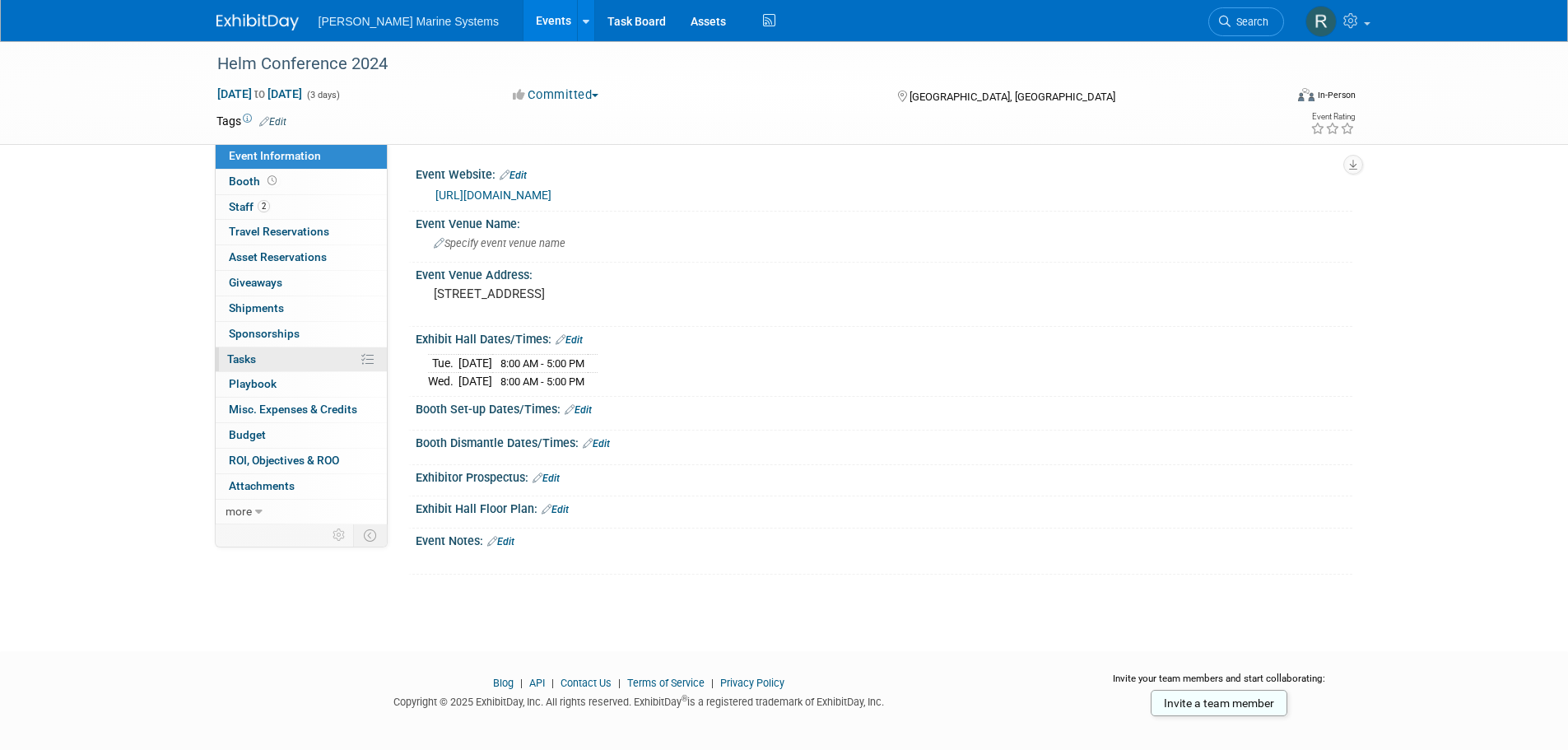
click at [288, 364] on link "0% Tasks 0%" at bounding box center [302, 360] width 171 height 25
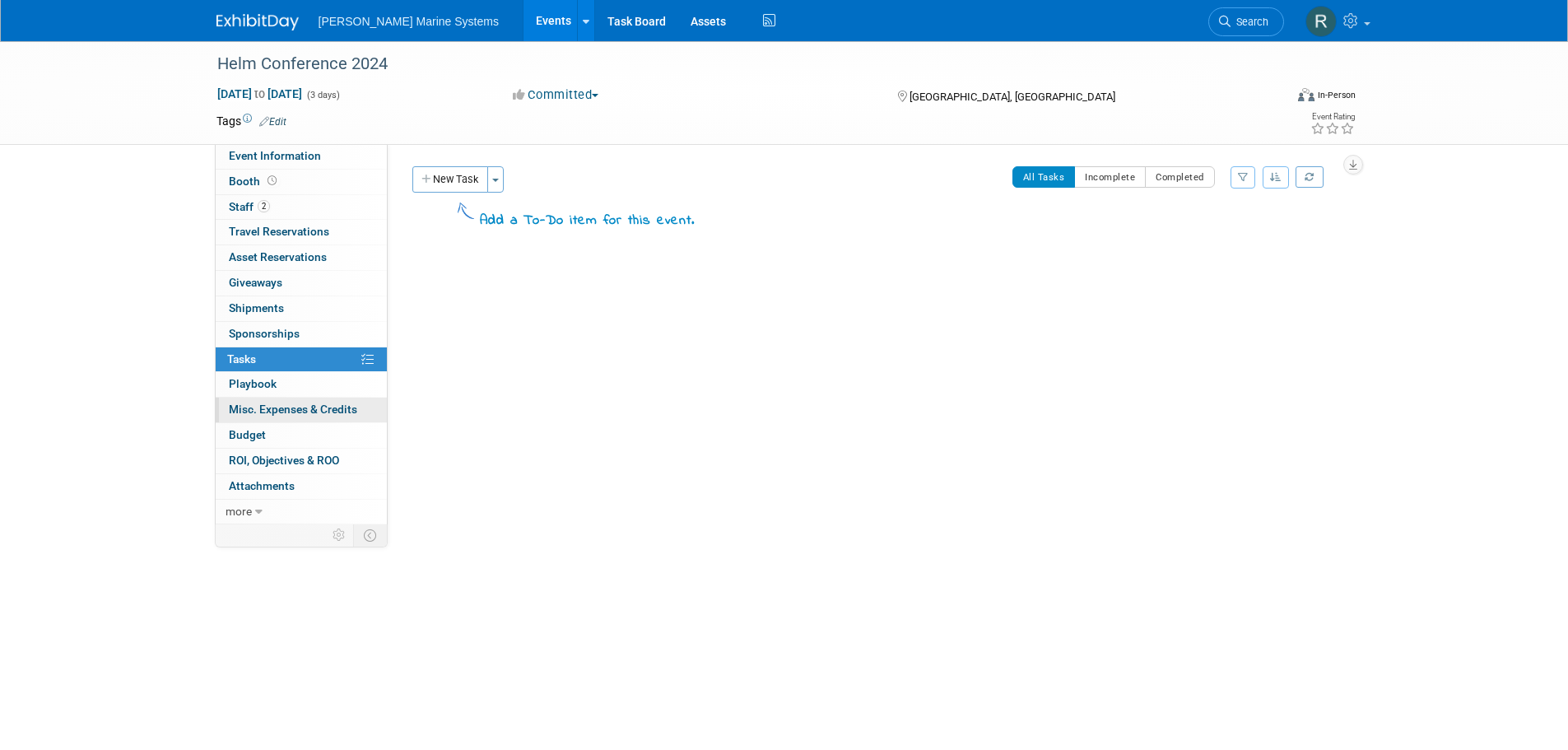
click at [268, 406] on span "Misc. Expenses & Credits 0" at bounding box center [293, 408] width 128 height 13
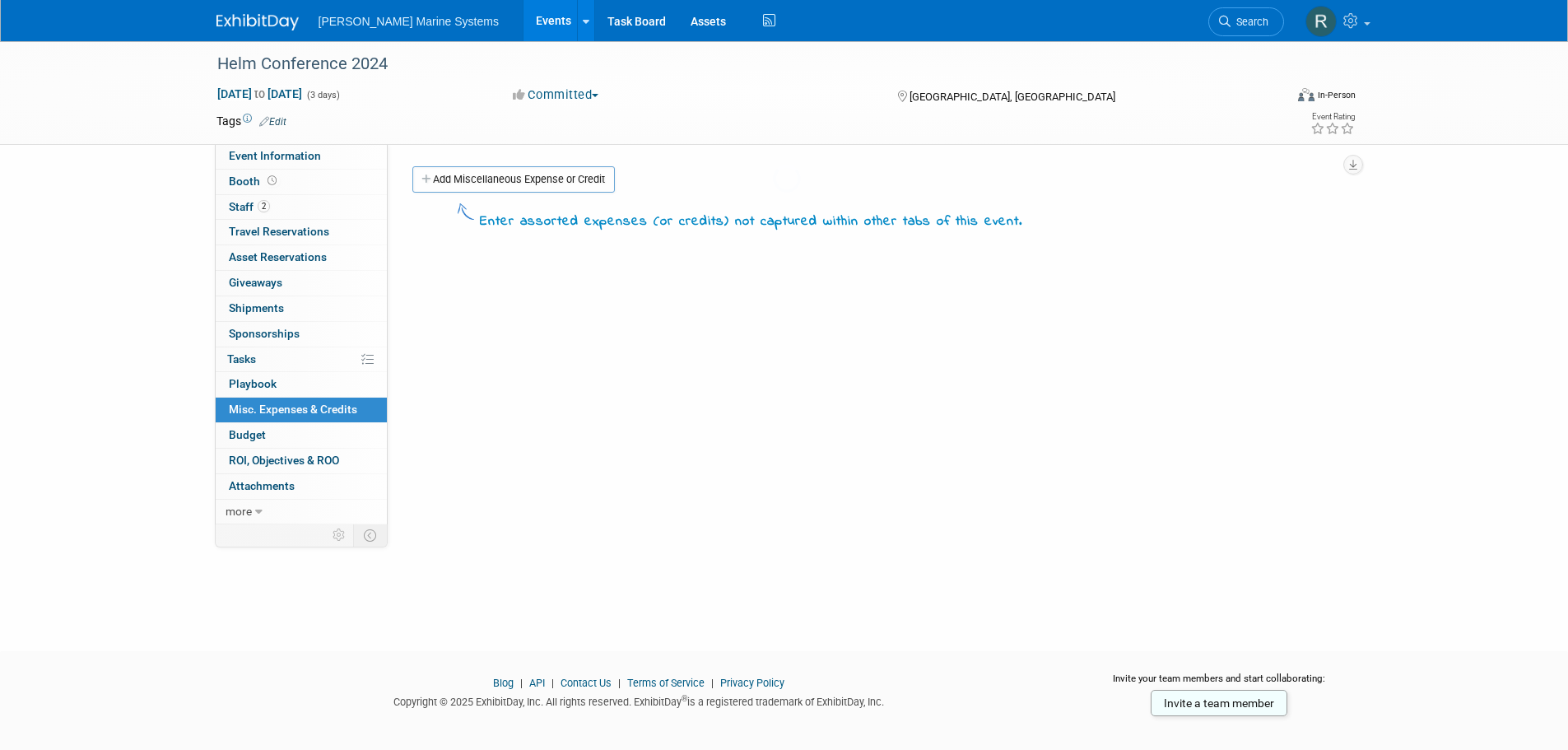
click at [258, 386] on span "Playbook 0" at bounding box center [253, 383] width 48 height 13
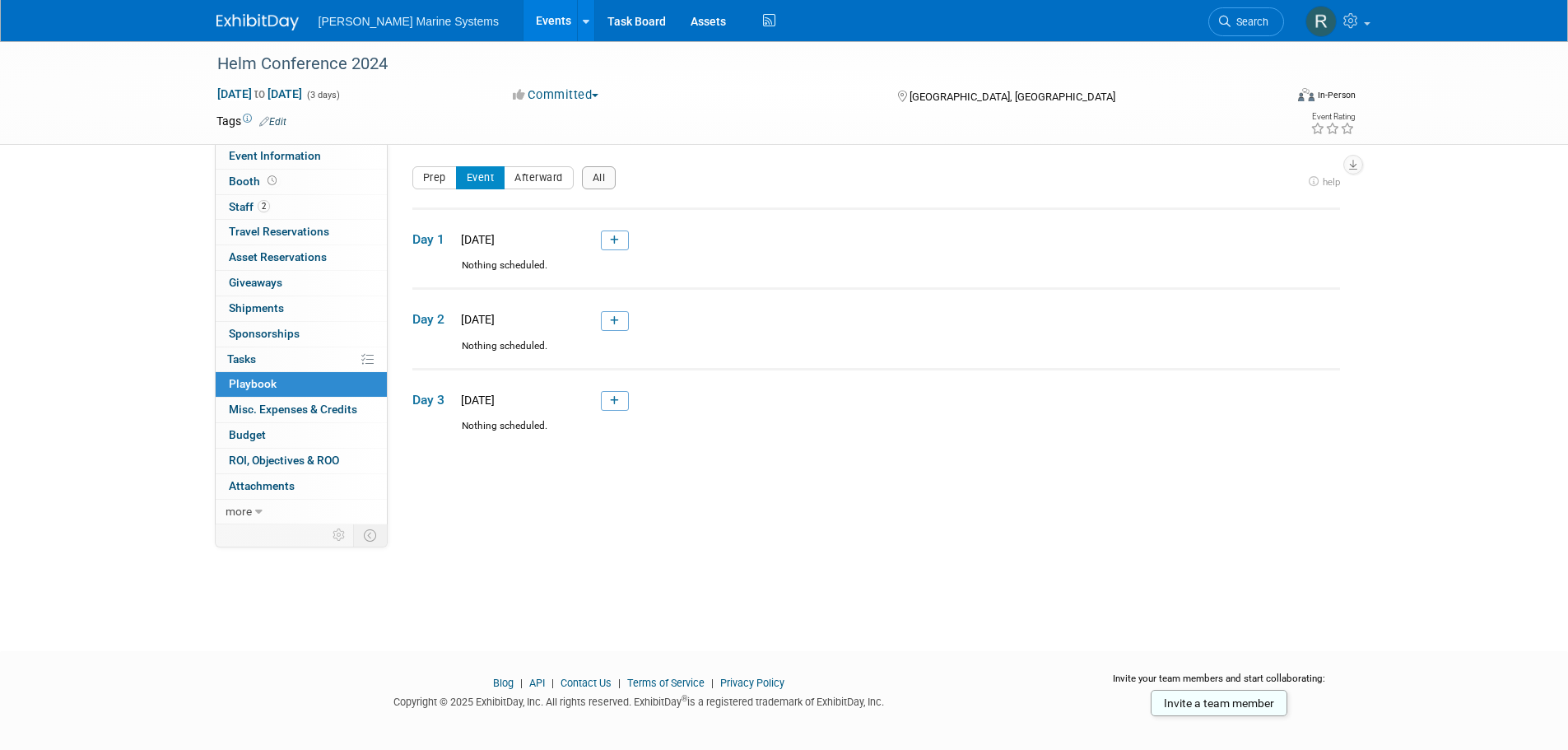
click at [54, 118] on div "Helm Conference 2024 [DATE] to [DATE] (3 days) [DATE] to [DATE] Committed Commi…" at bounding box center [784, 93] width 1568 height 104
